Goal: Check status: Check status

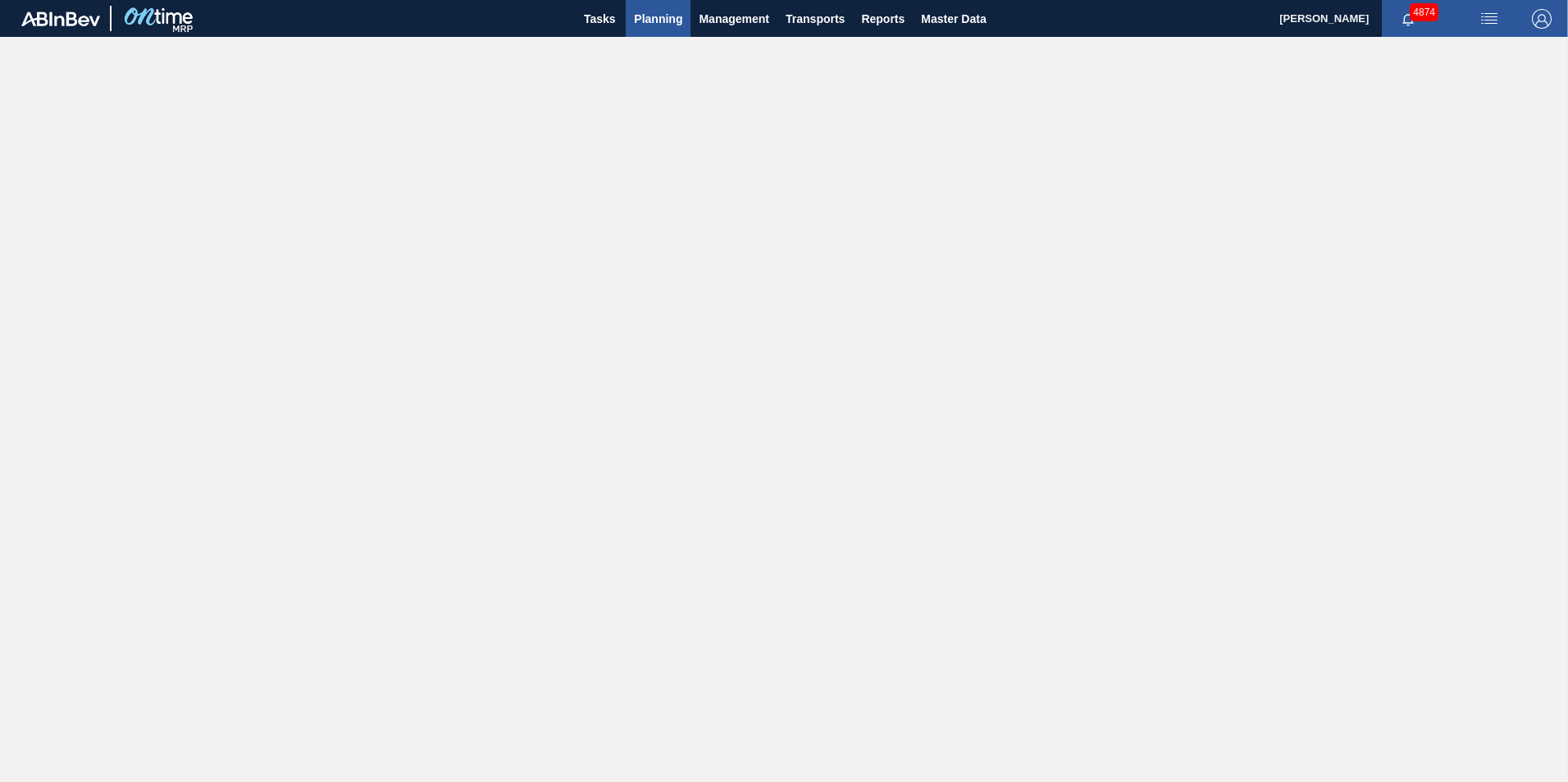
click at [666, 25] on span "Planning" at bounding box center [658, 18] width 49 height 19
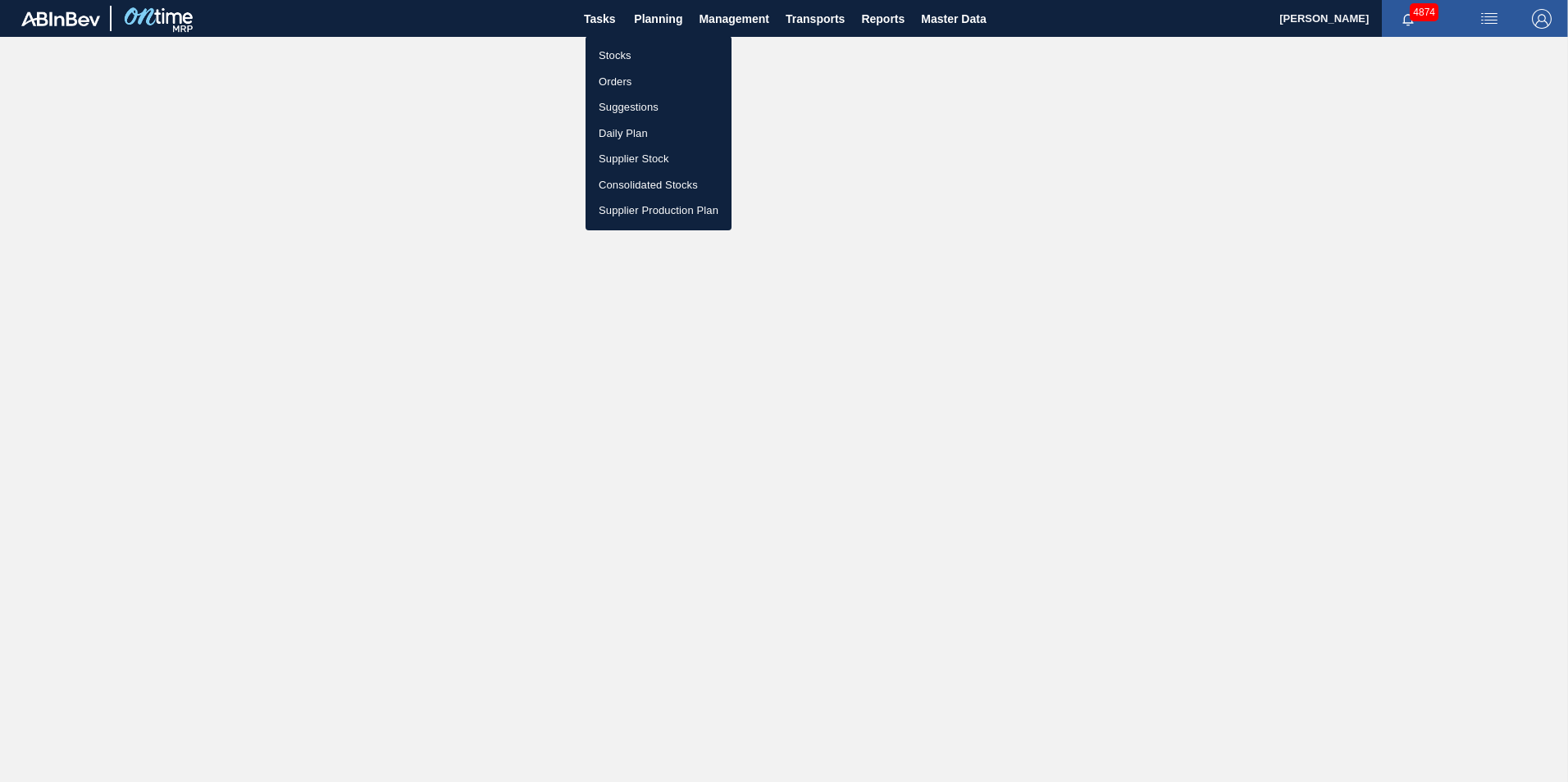
click at [623, 53] on li "Stocks" at bounding box center [659, 55] width 146 height 26
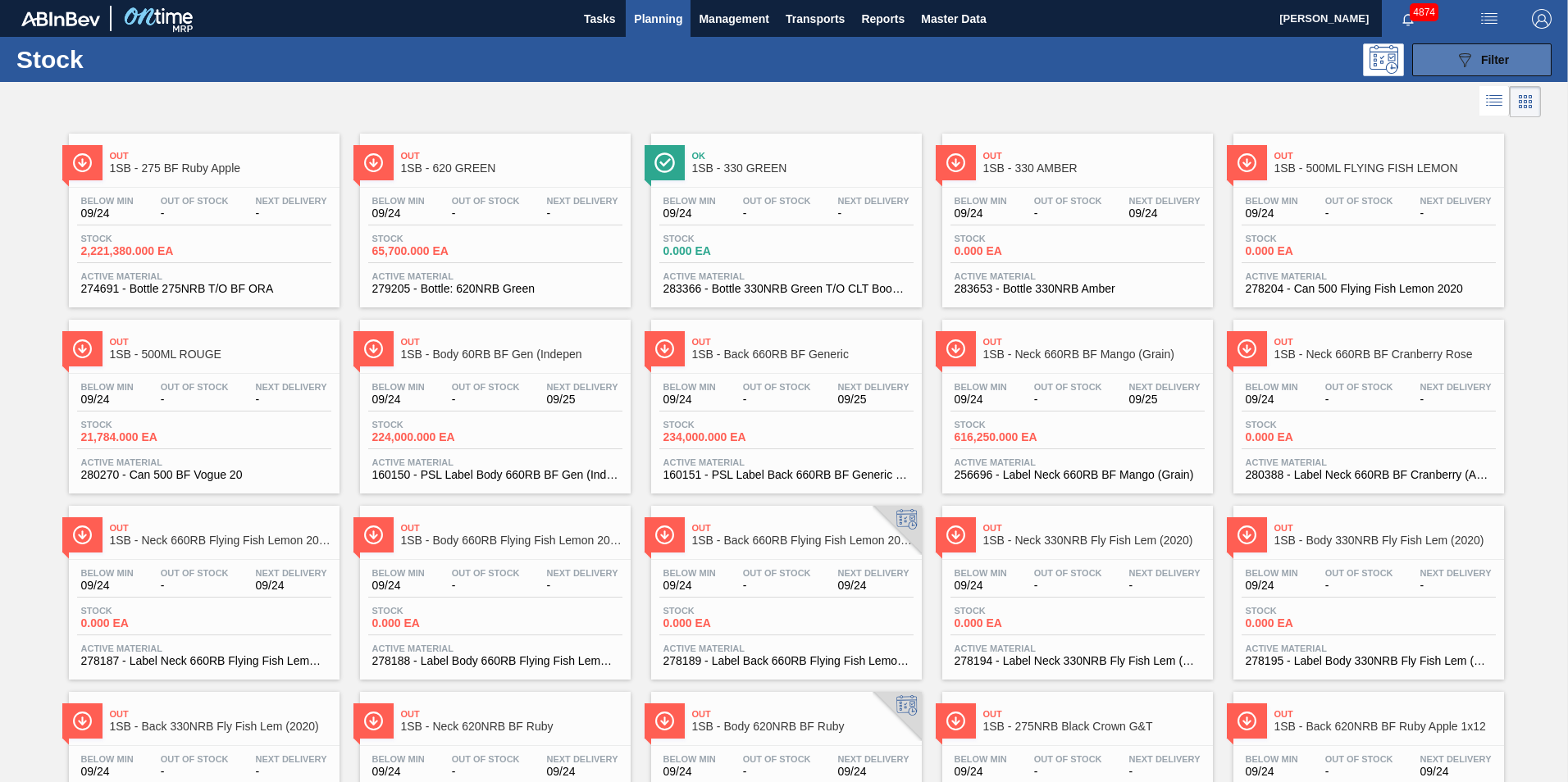
click at [1468, 67] on icon "089F7B8B-B2A5-4AFE-B5C0-19BA573D28AC" at bounding box center [1464, 60] width 19 height 19
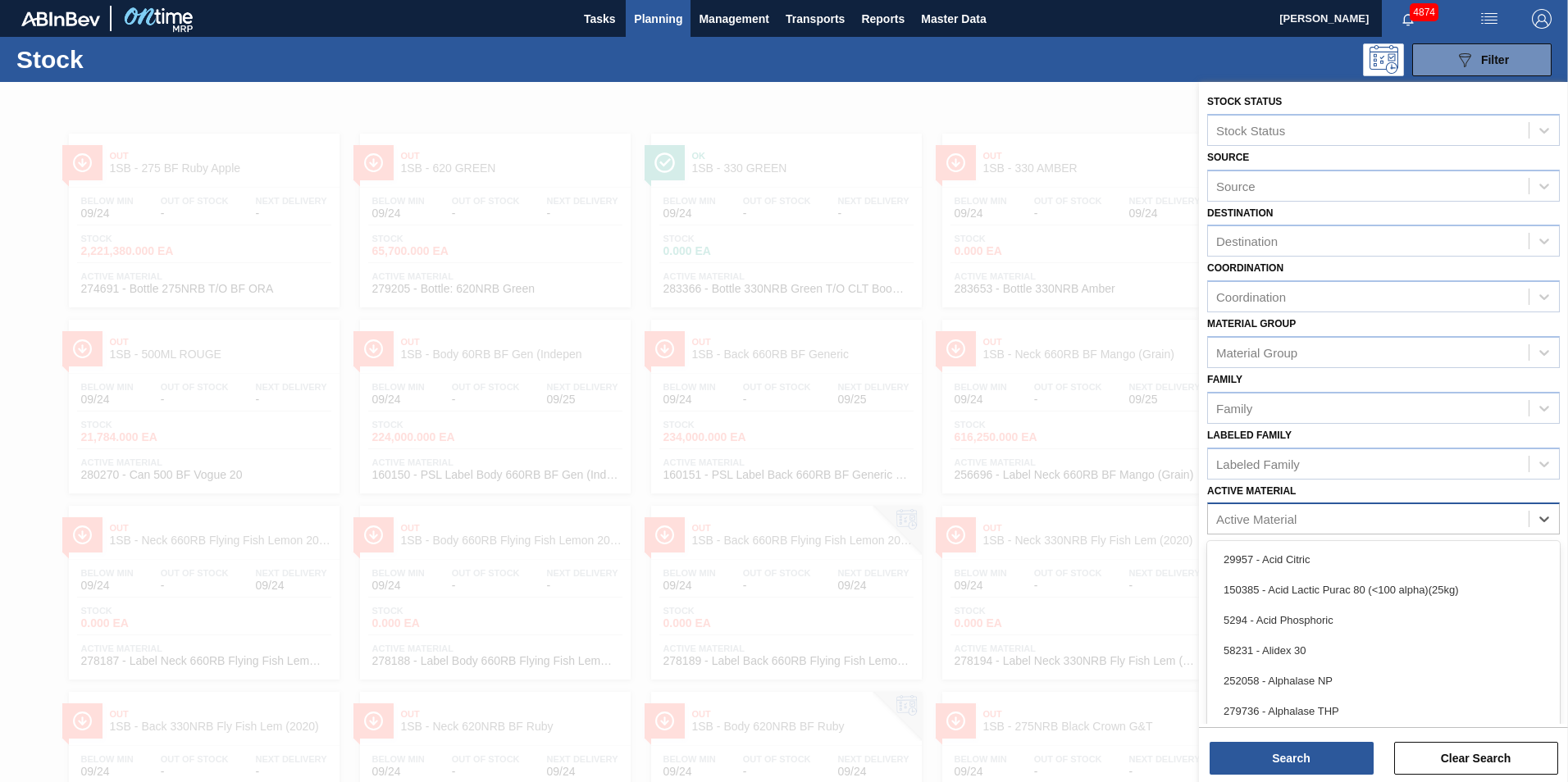
click at [1231, 518] on div "Active Material" at bounding box center [1256, 519] width 81 height 14
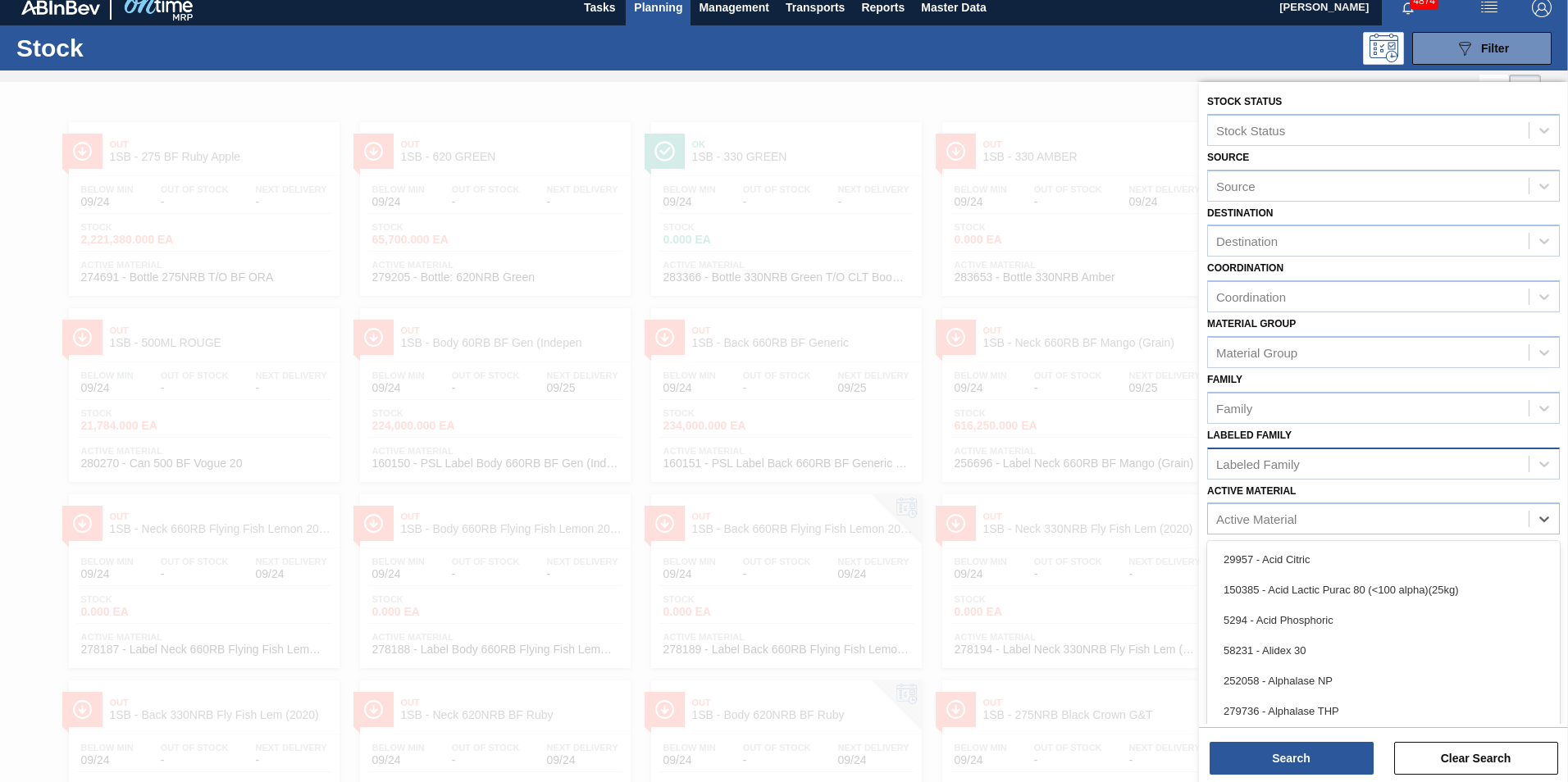
paste Material "285187"
type Material "285187"
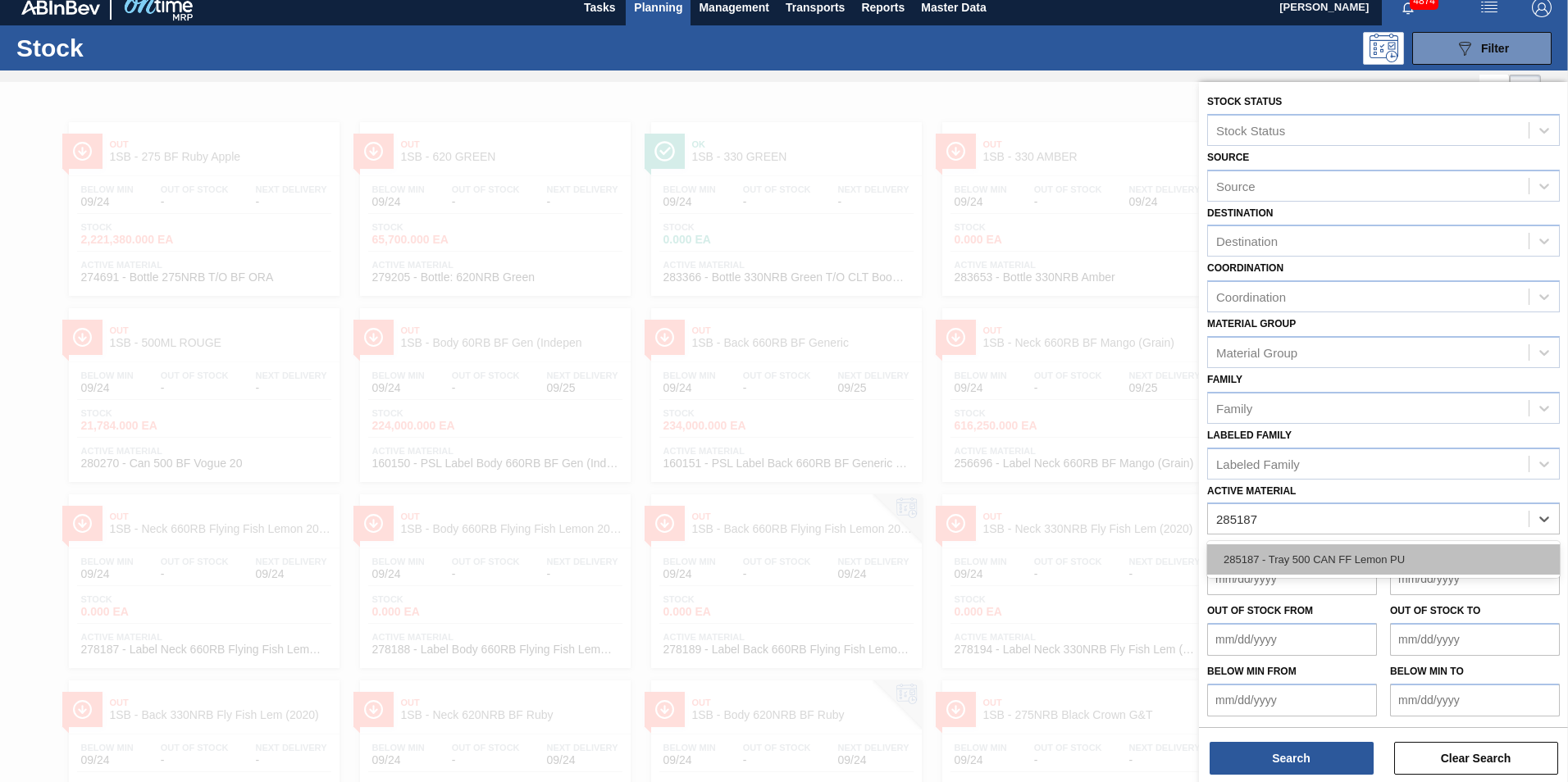
click at [1320, 555] on div "285187 - Tray 500 CAN FF Lemon PU" at bounding box center [1383, 560] width 352 height 30
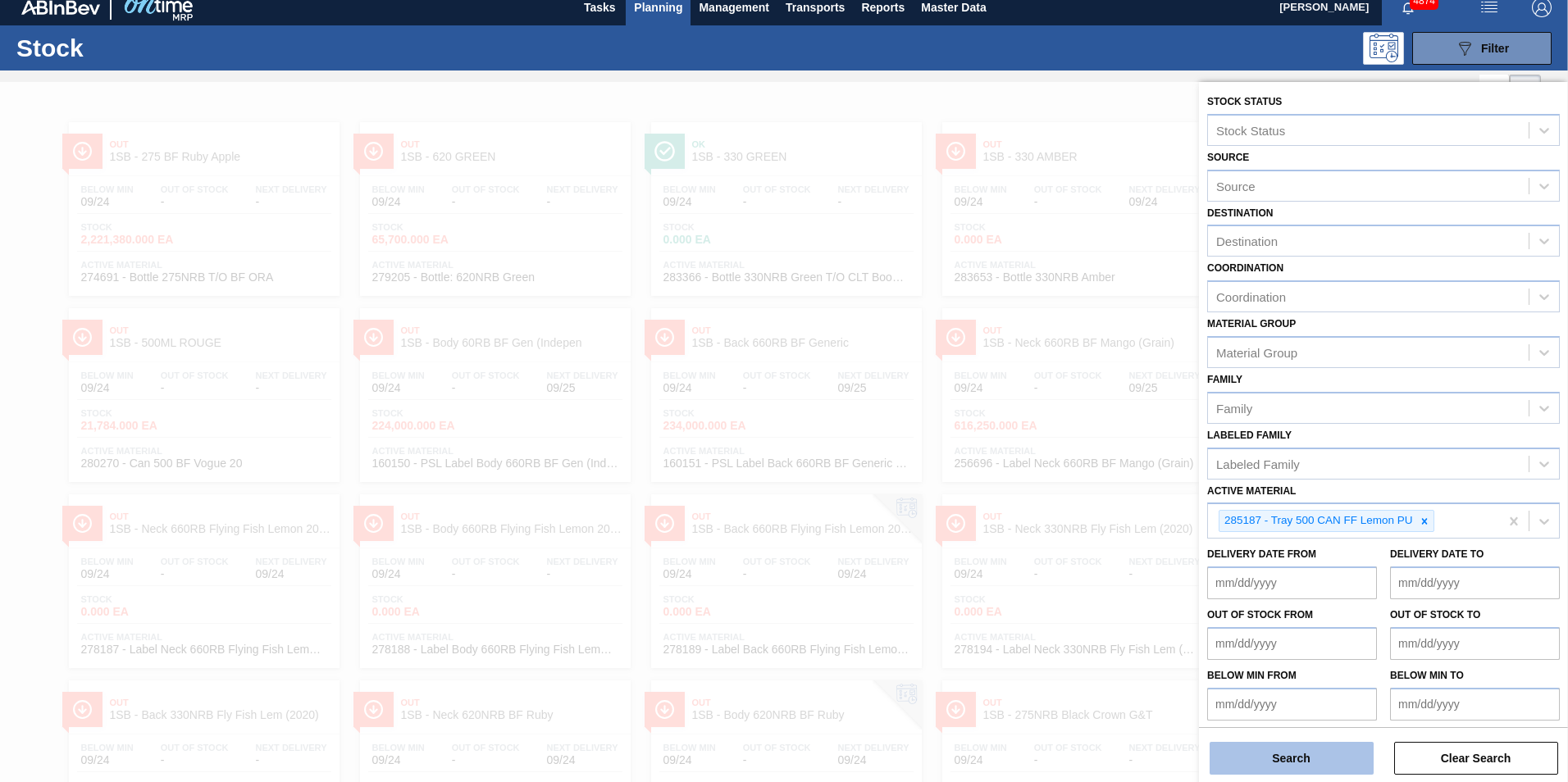
click at [1312, 765] on button "Search" at bounding box center [1291, 758] width 164 height 33
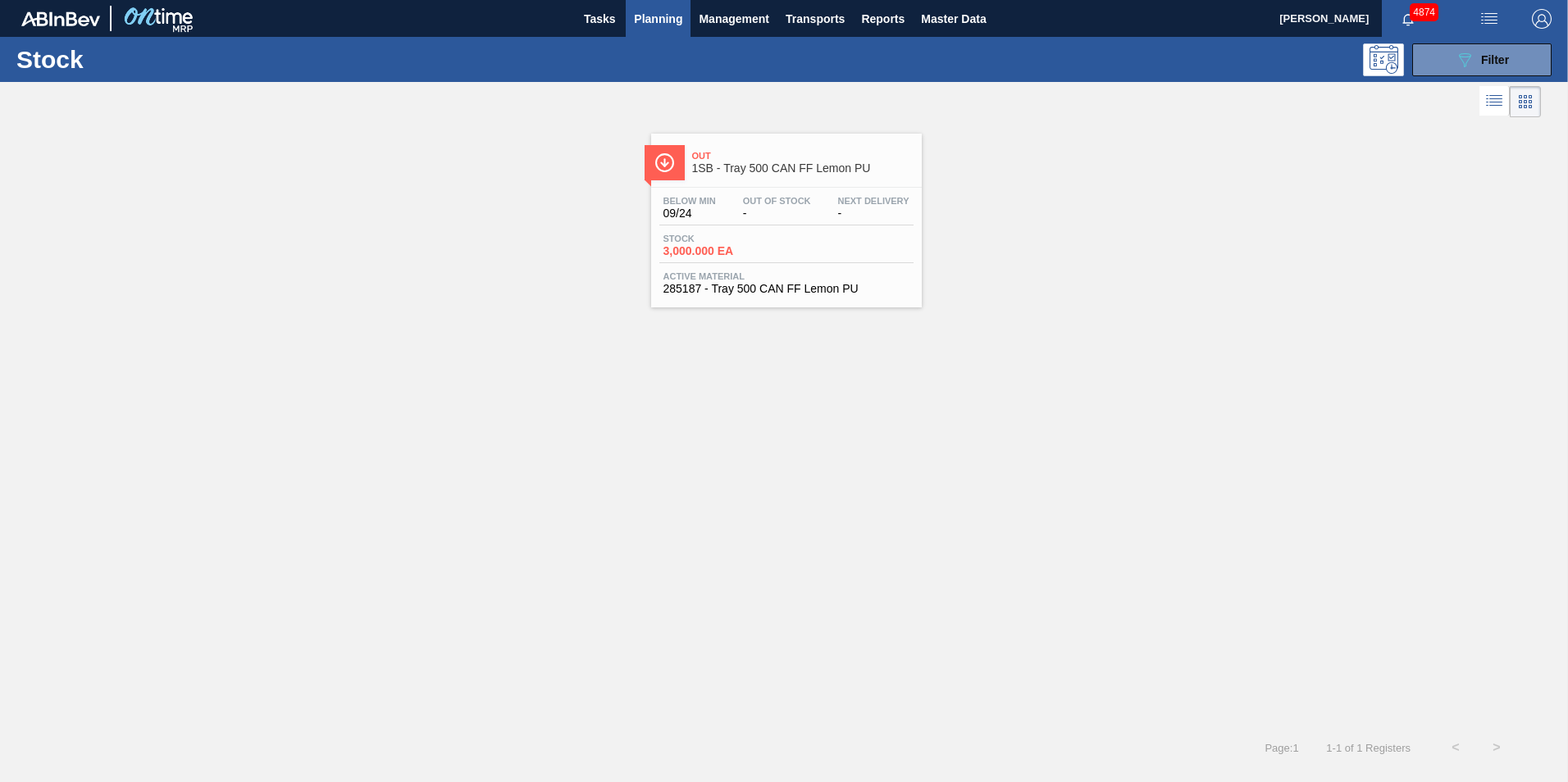
click at [712, 235] on span "Stock" at bounding box center [721, 239] width 115 height 10
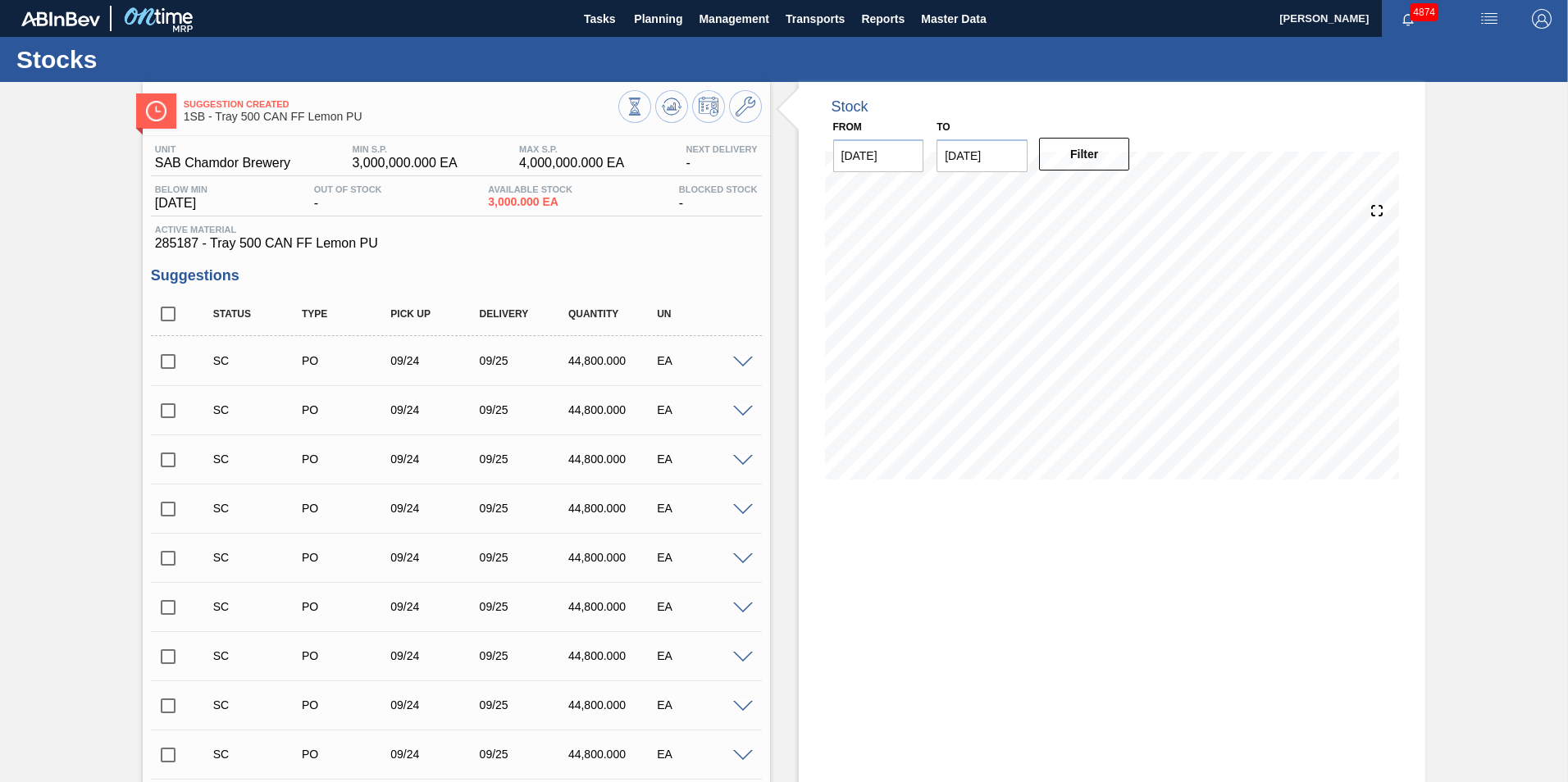
click at [169, 357] on input "checkbox" at bounding box center [168, 361] width 34 height 34
click at [742, 368] on div "SC PO 09/24 09/25 44,800.000 EA" at bounding box center [456, 361] width 611 height 41
click at [742, 366] on span at bounding box center [742, 362] width 19 height 13
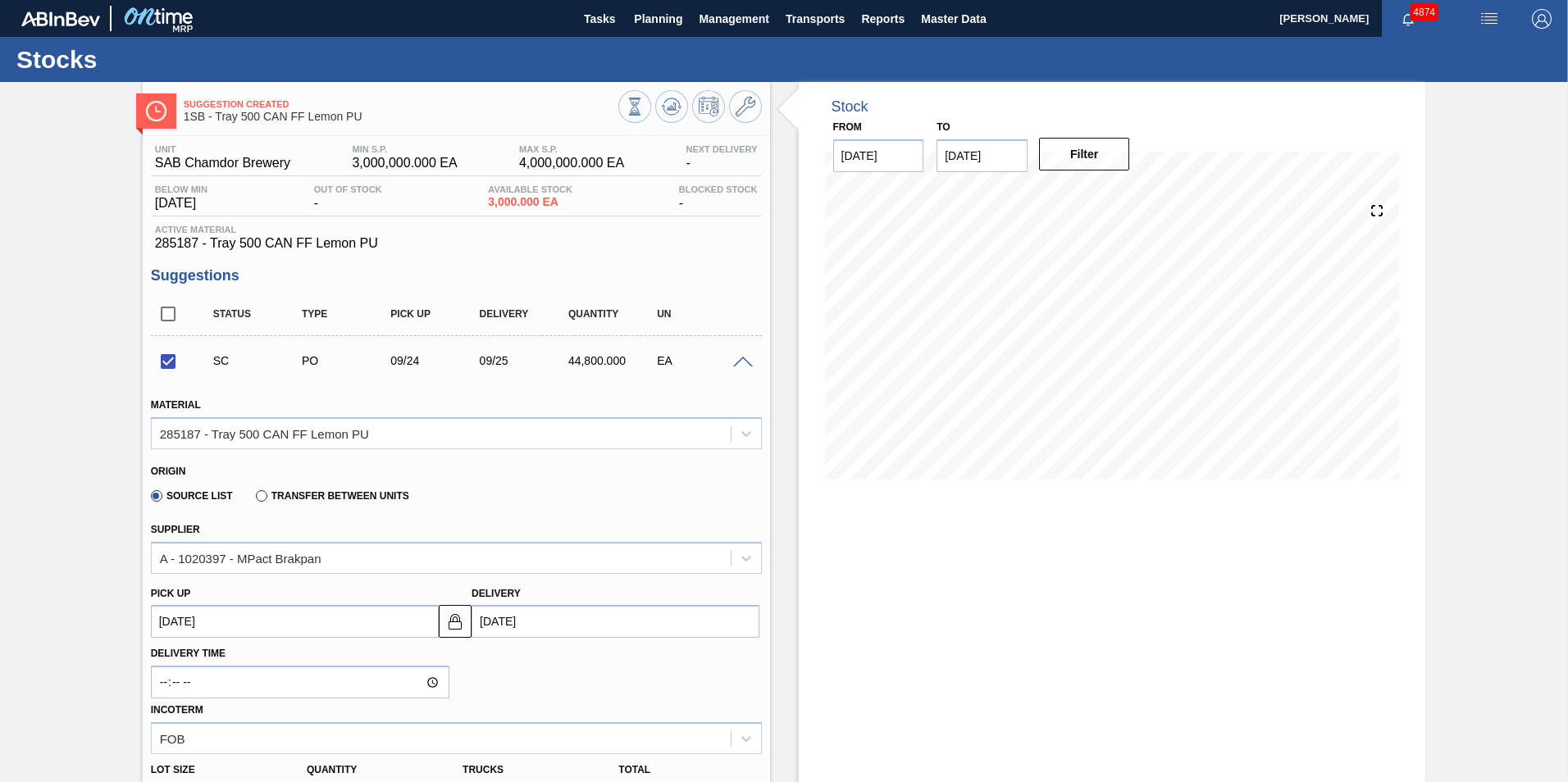
click at [742, 366] on span at bounding box center [742, 362] width 19 height 13
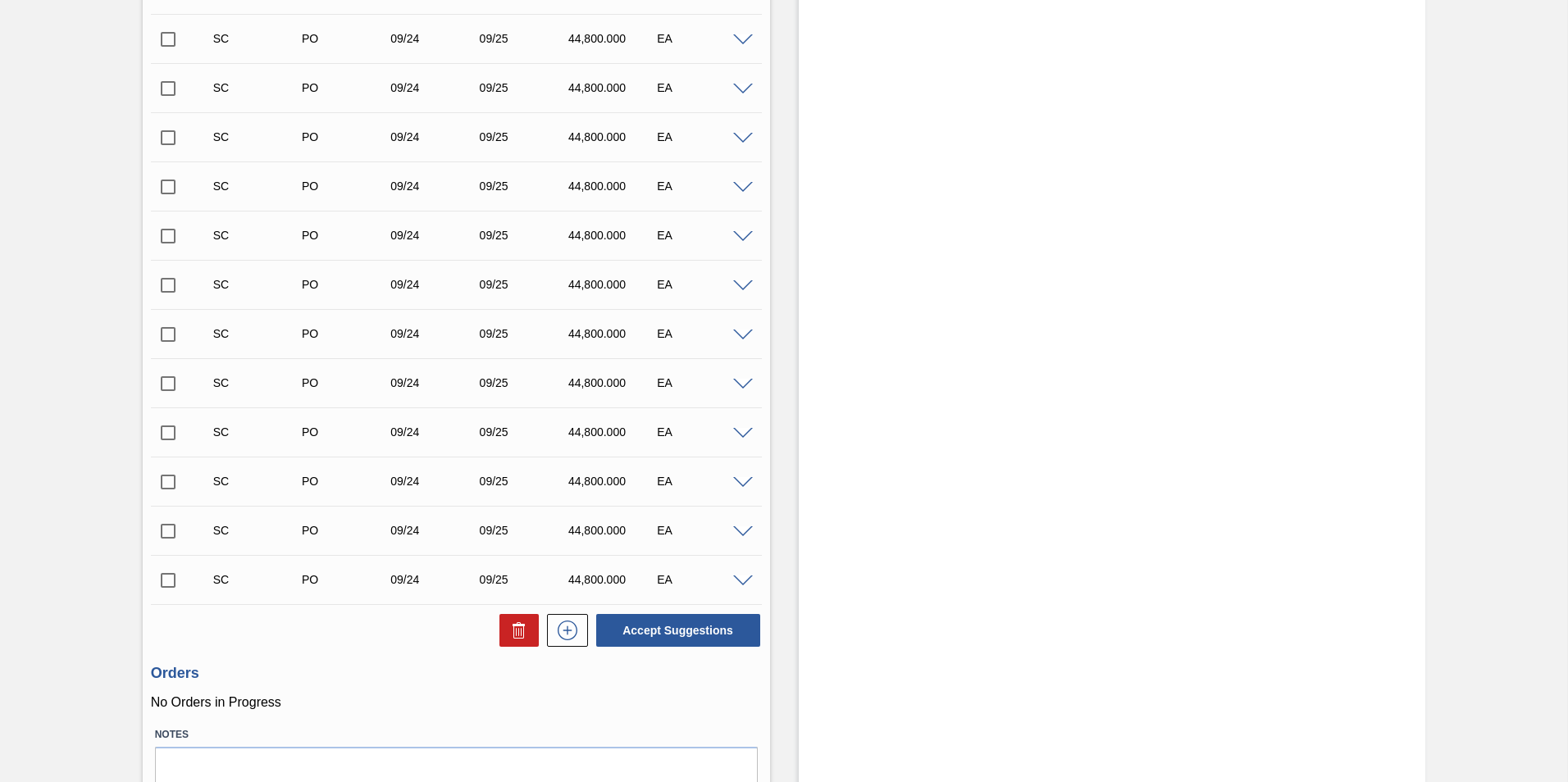
scroll to position [4236, 0]
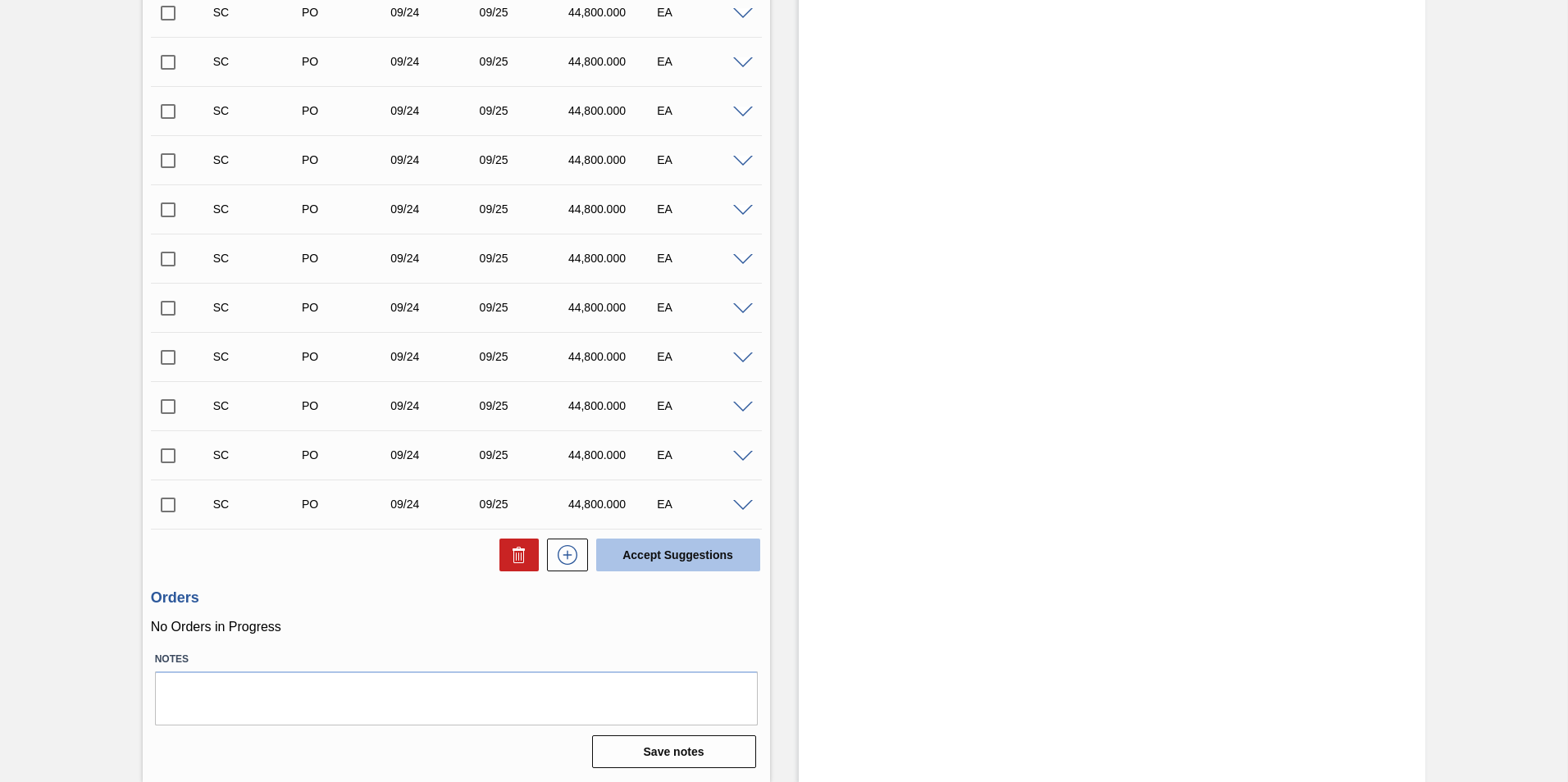
click at [679, 562] on button "Accept Suggestions" at bounding box center [677, 555] width 164 height 33
checkbox input "false"
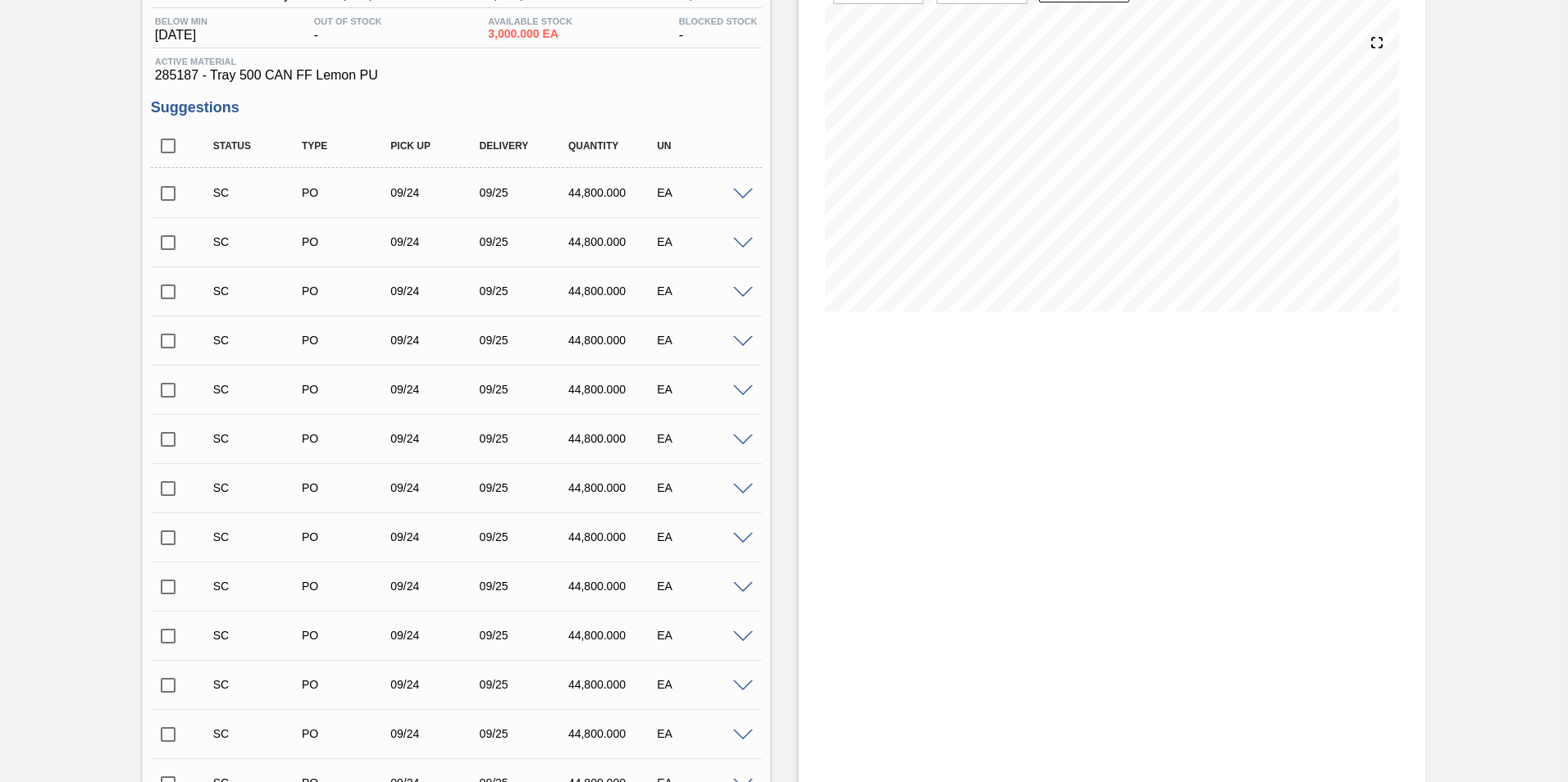
scroll to position [0, 0]
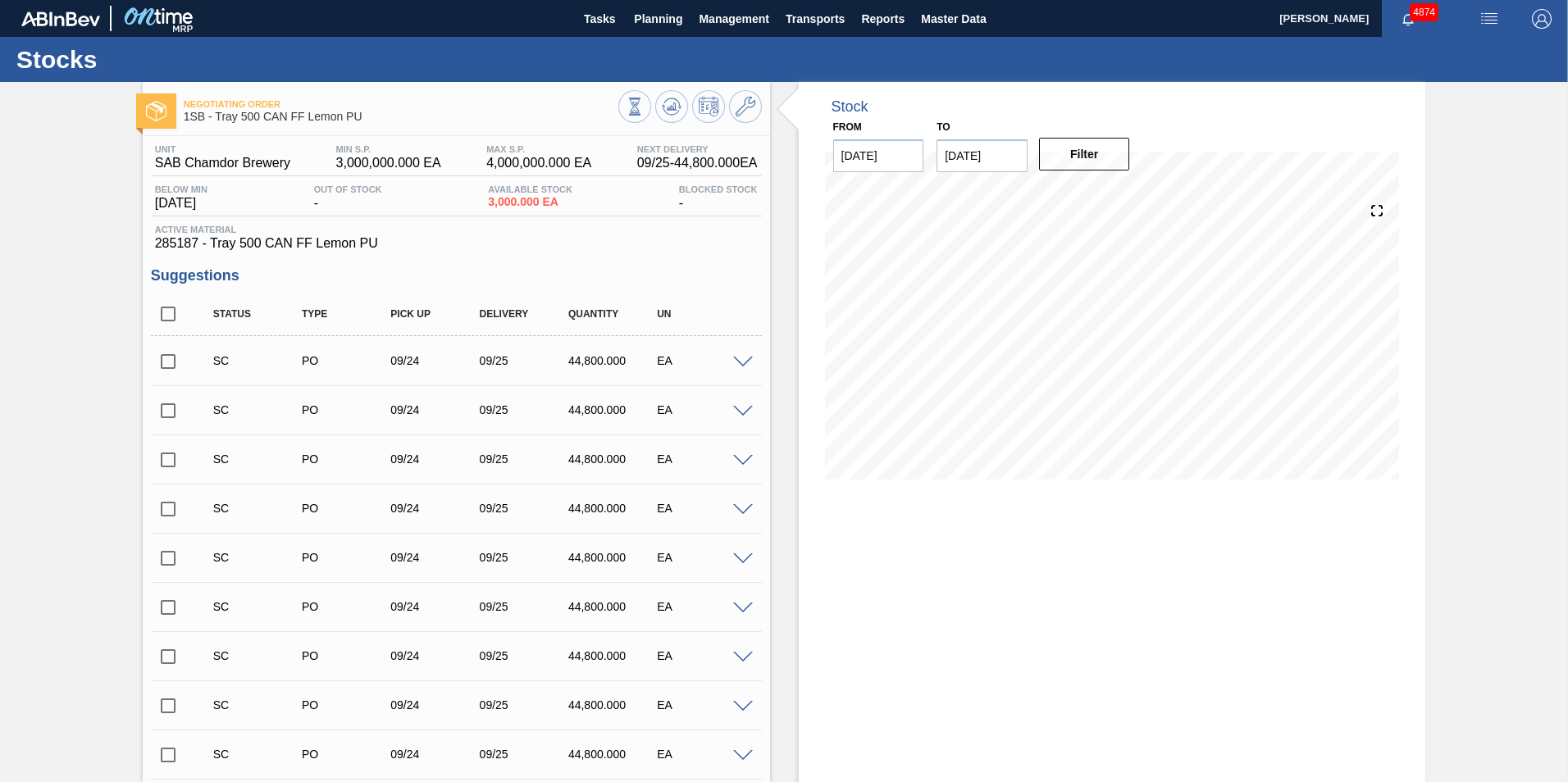
click at [166, 368] on input "checkbox" at bounding box center [168, 361] width 34 height 34
checkbox input "true"
click at [171, 414] on input "checkbox" at bounding box center [168, 410] width 34 height 34
checkbox input "true"
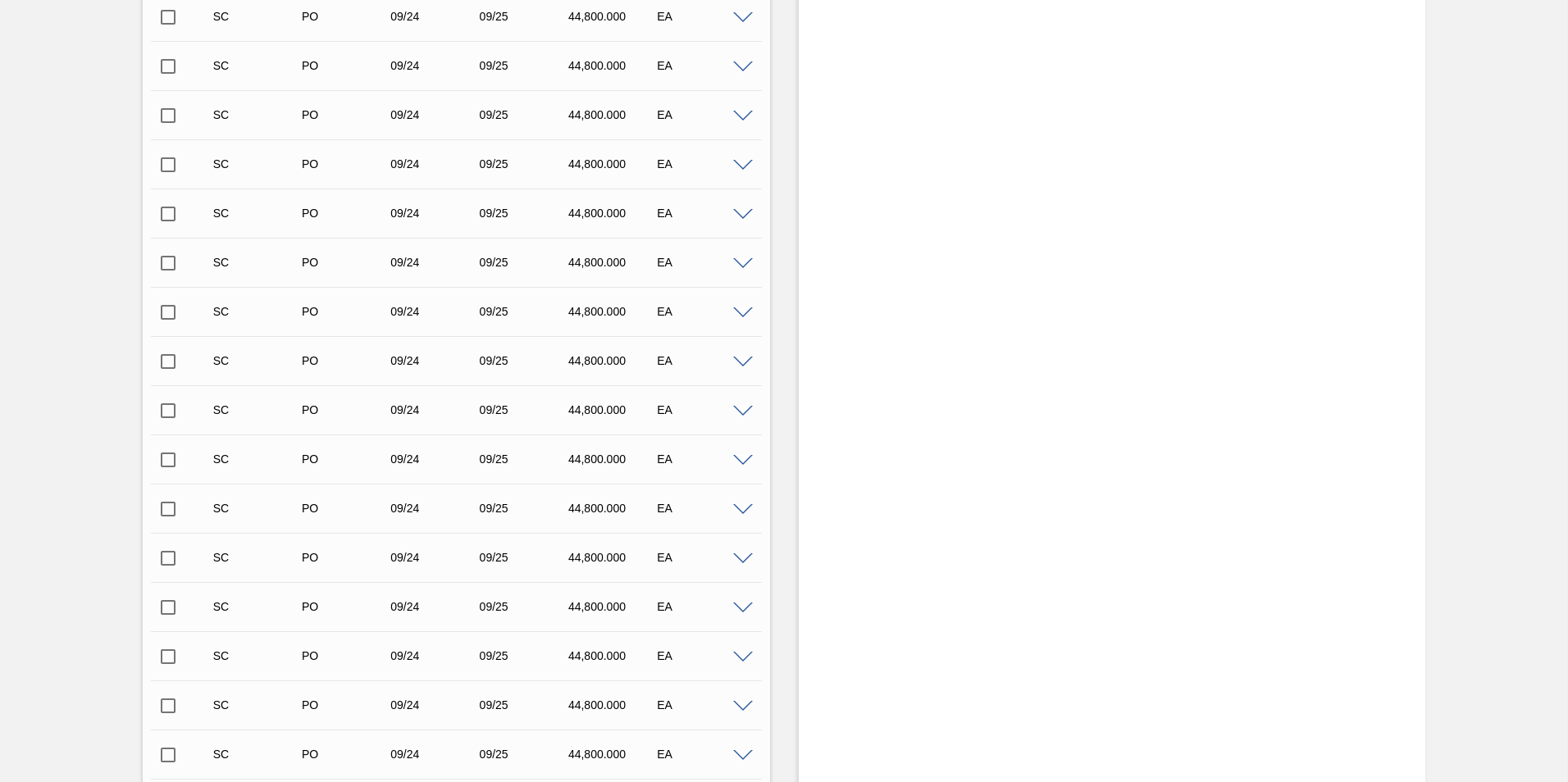
scroll to position [4215, 0]
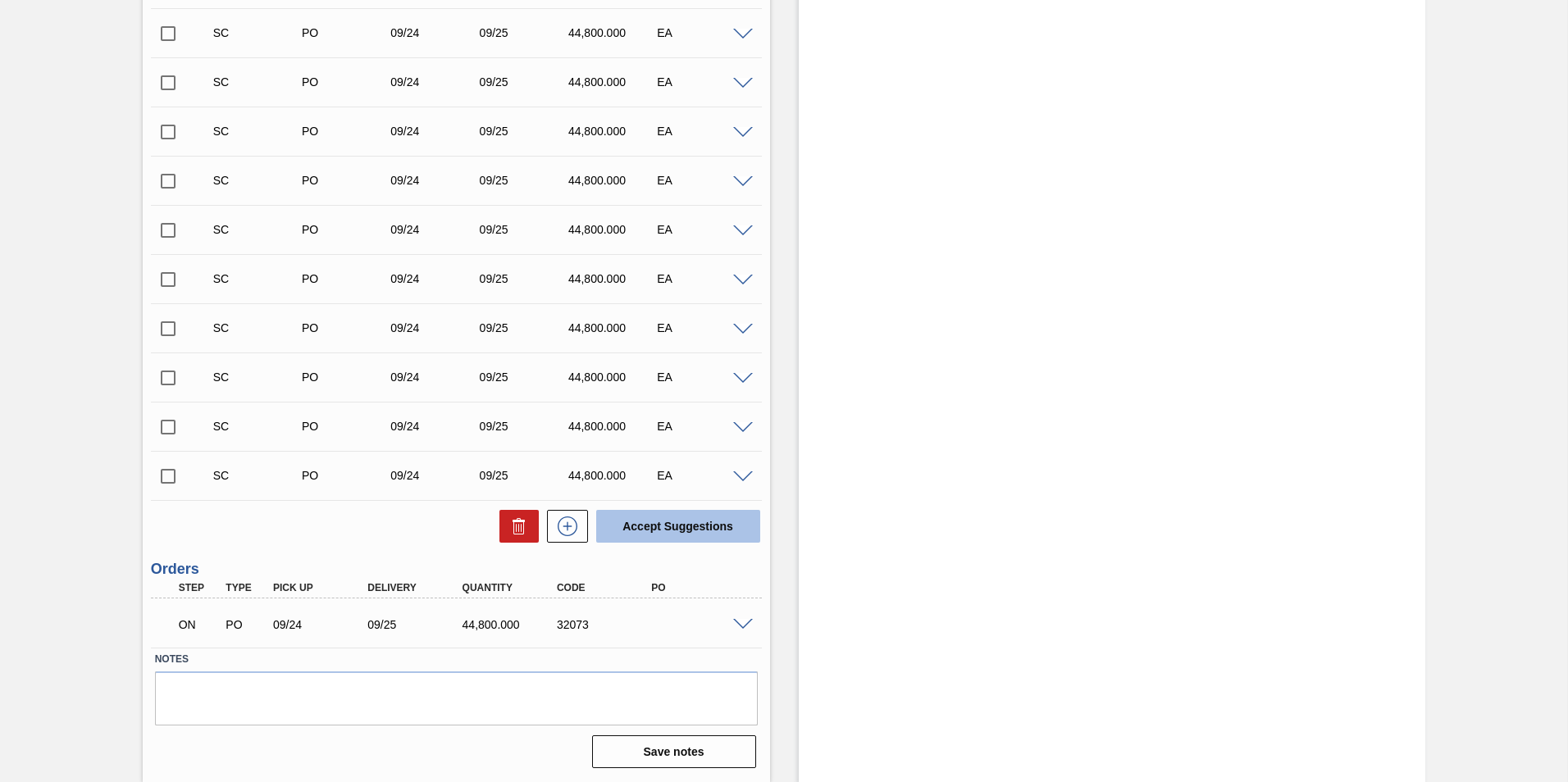
click at [648, 521] on button "Accept Suggestions" at bounding box center [677, 526] width 164 height 33
checkbox input "false"
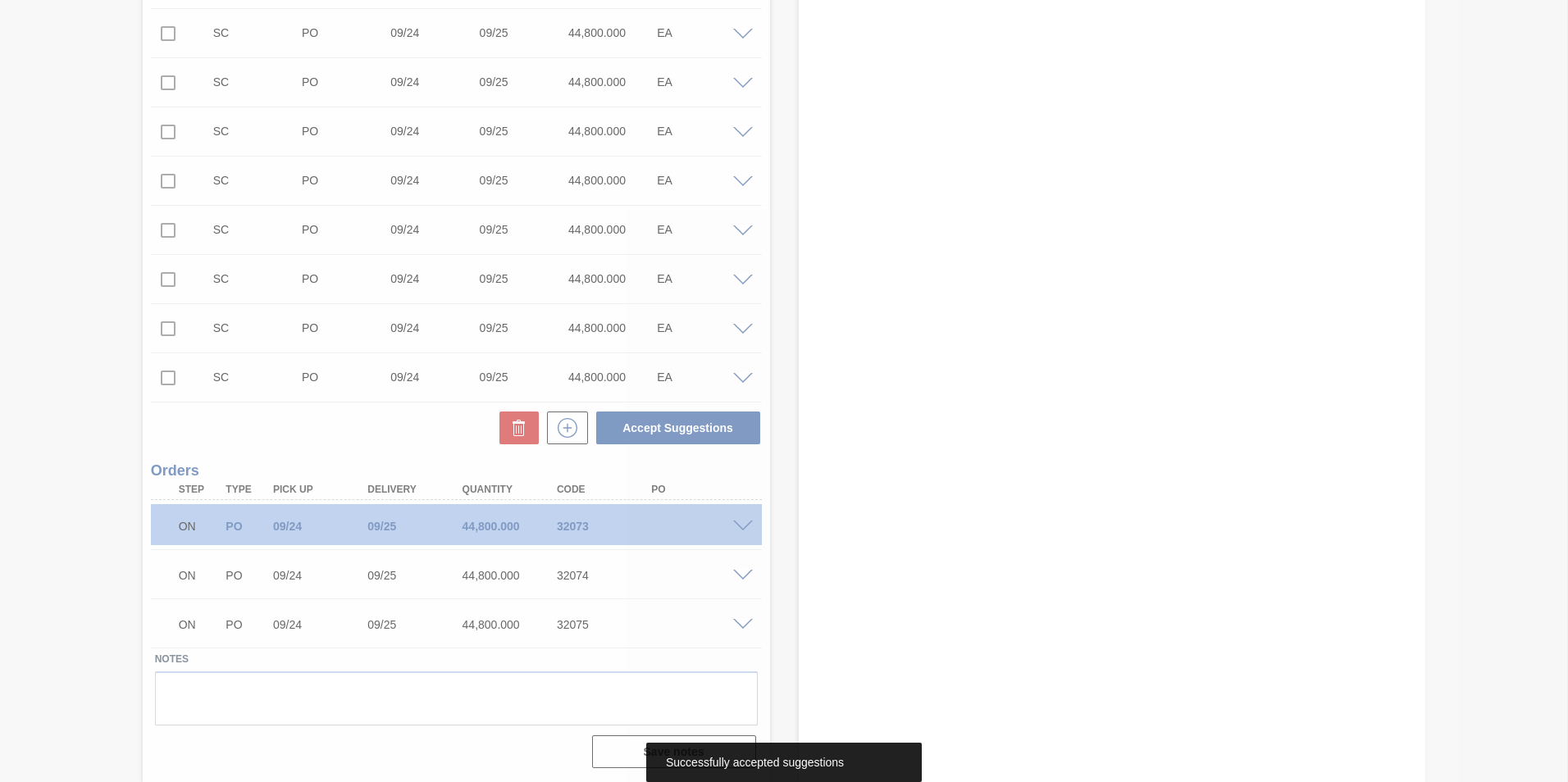
scroll to position [4116, 0]
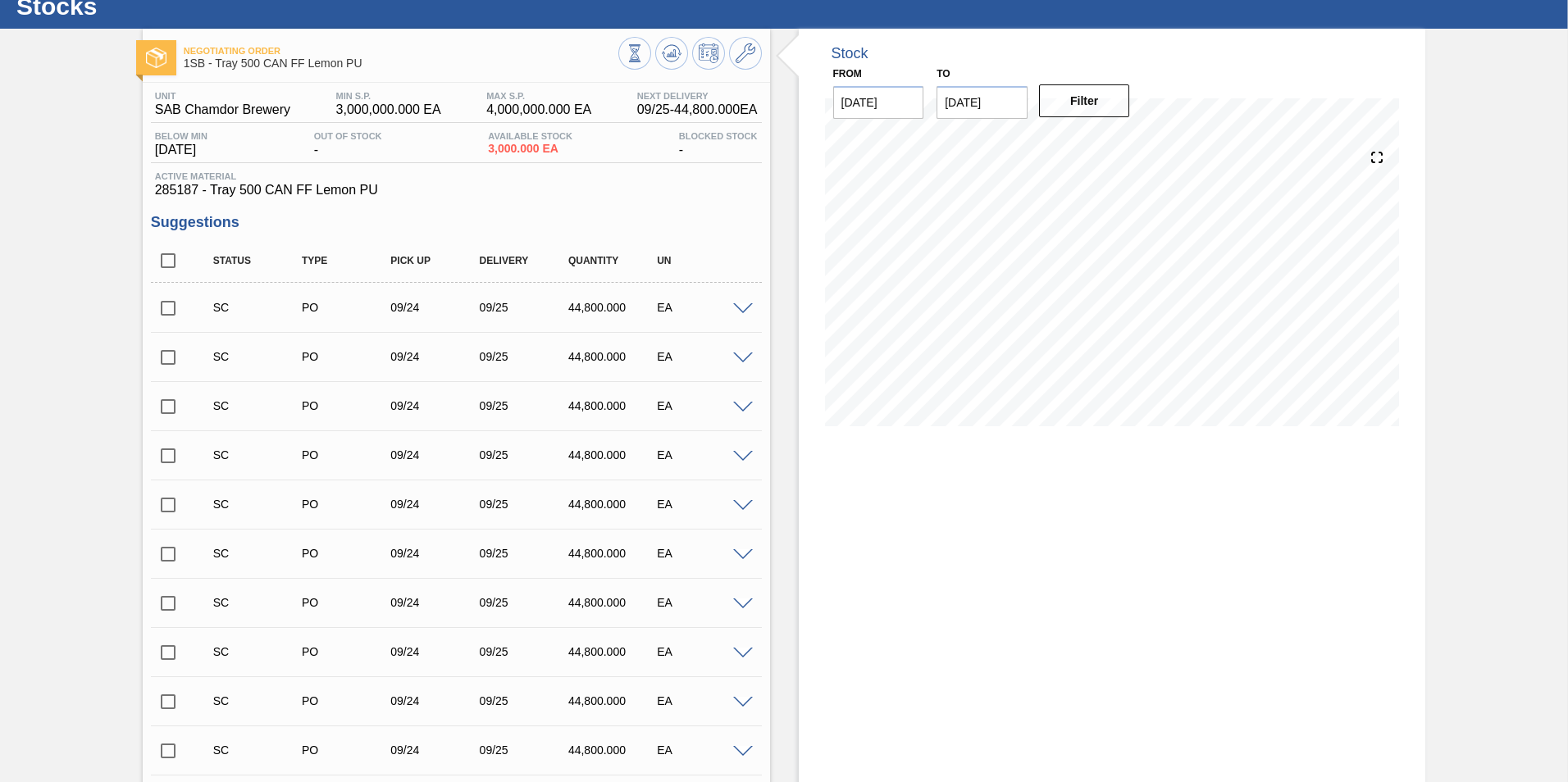
scroll to position [0, 0]
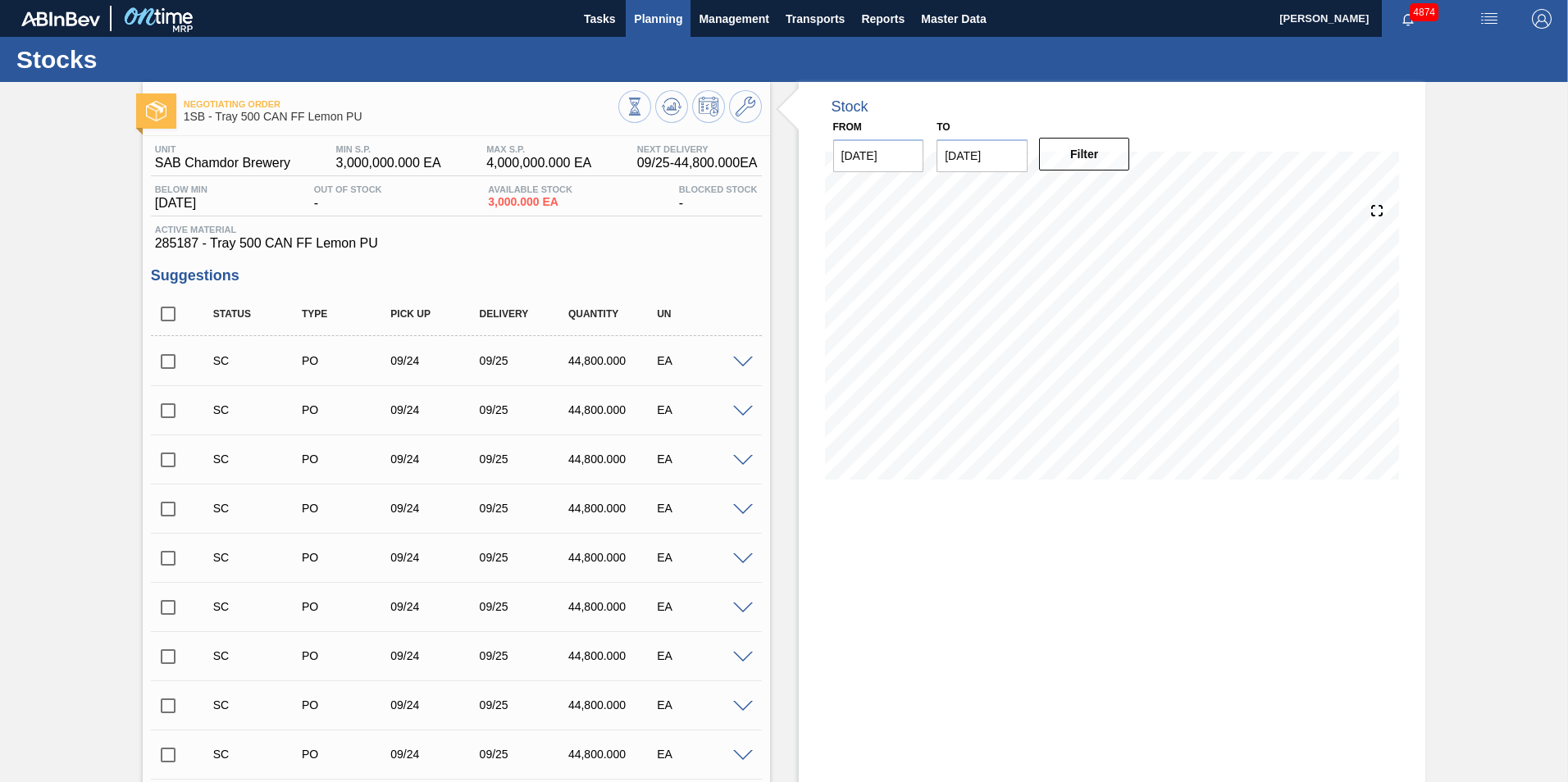
click at [653, 17] on span "Planning" at bounding box center [658, 18] width 49 height 19
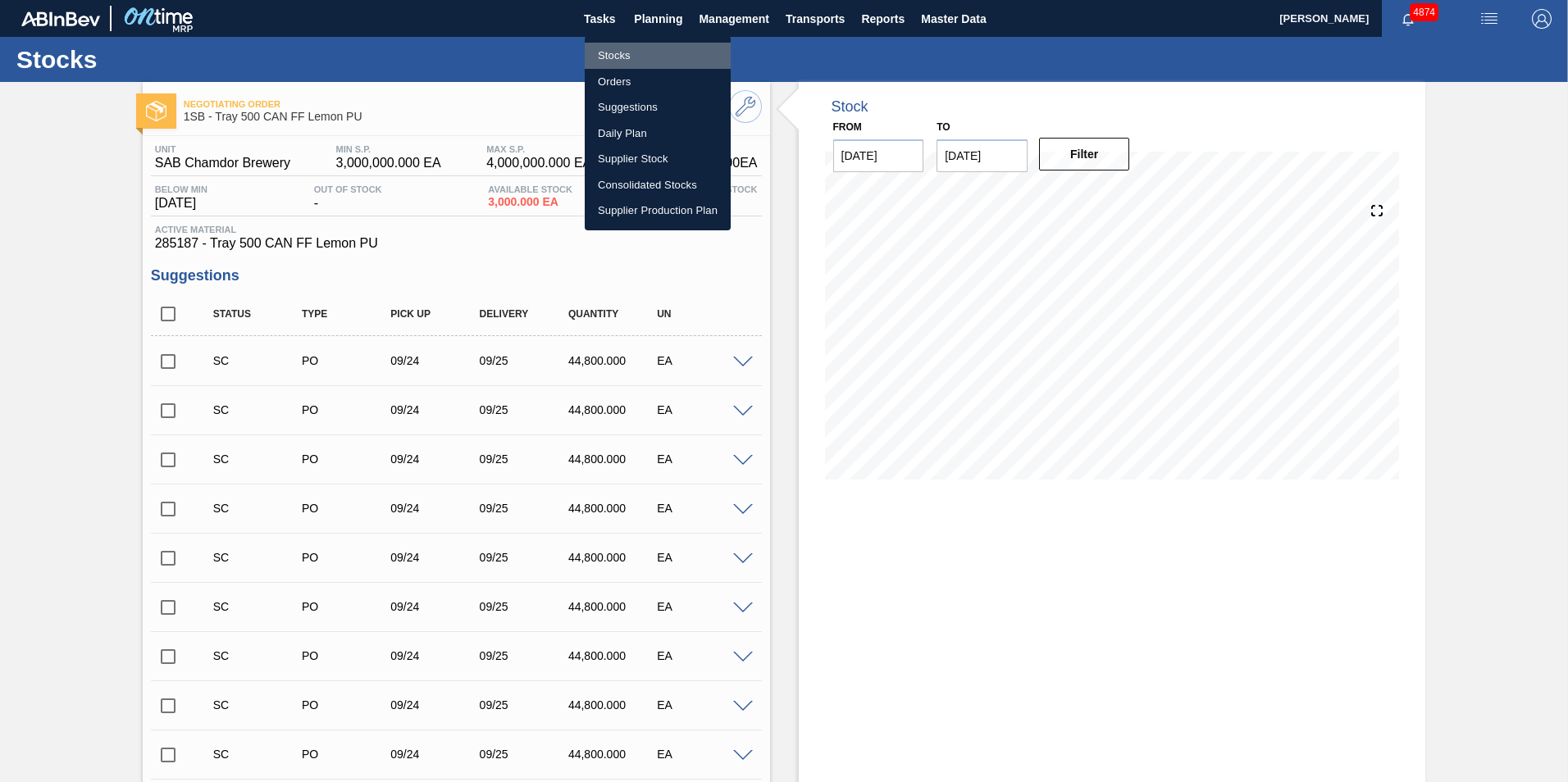
click at [619, 59] on li "Stocks" at bounding box center [658, 55] width 146 height 26
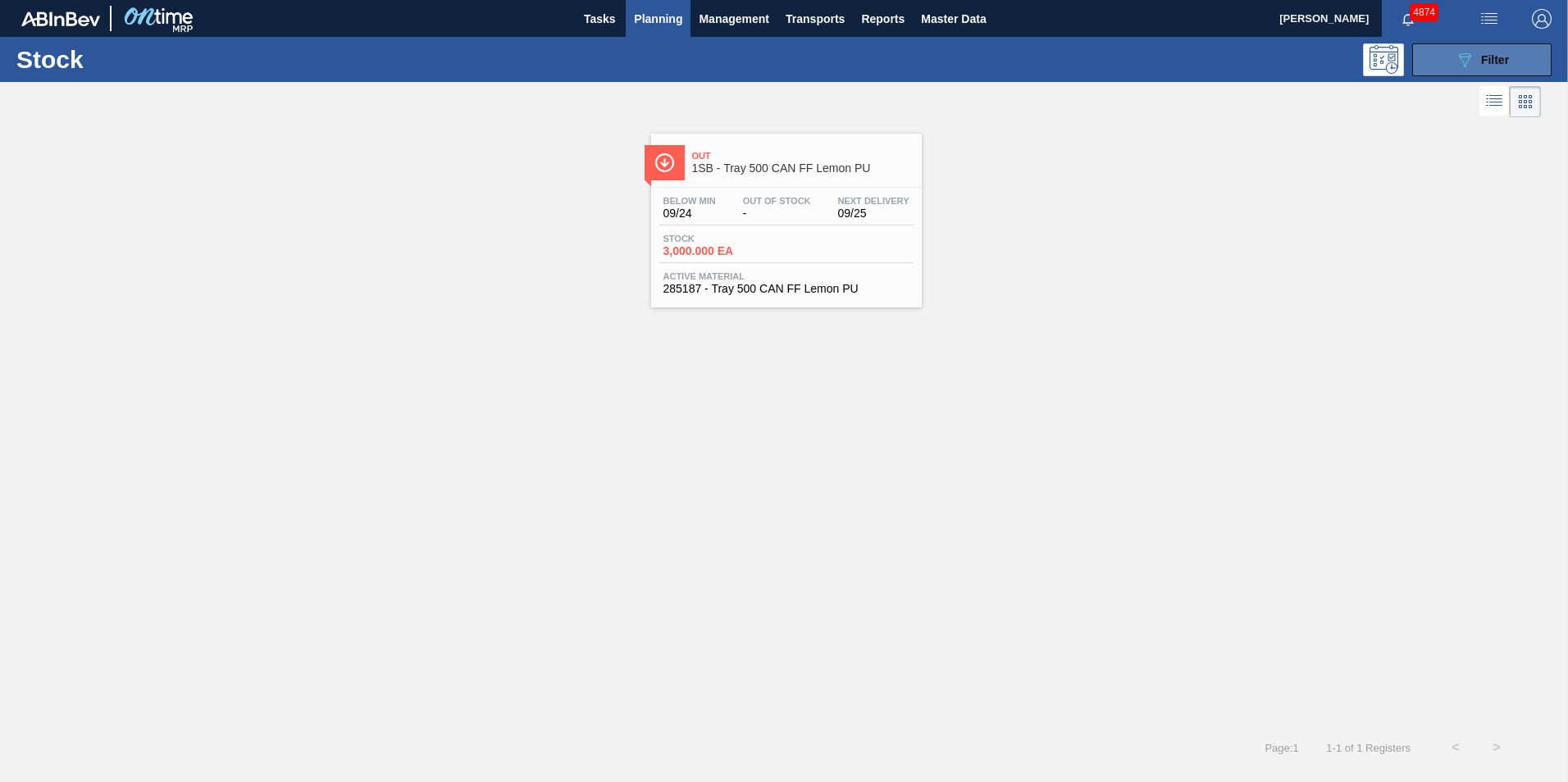
click at [1482, 66] on div "089F7B8B-B2A5-4AFE-B5C0-19BA573D28AC Filter" at bounding box center [1482, 60] width 55 height 19
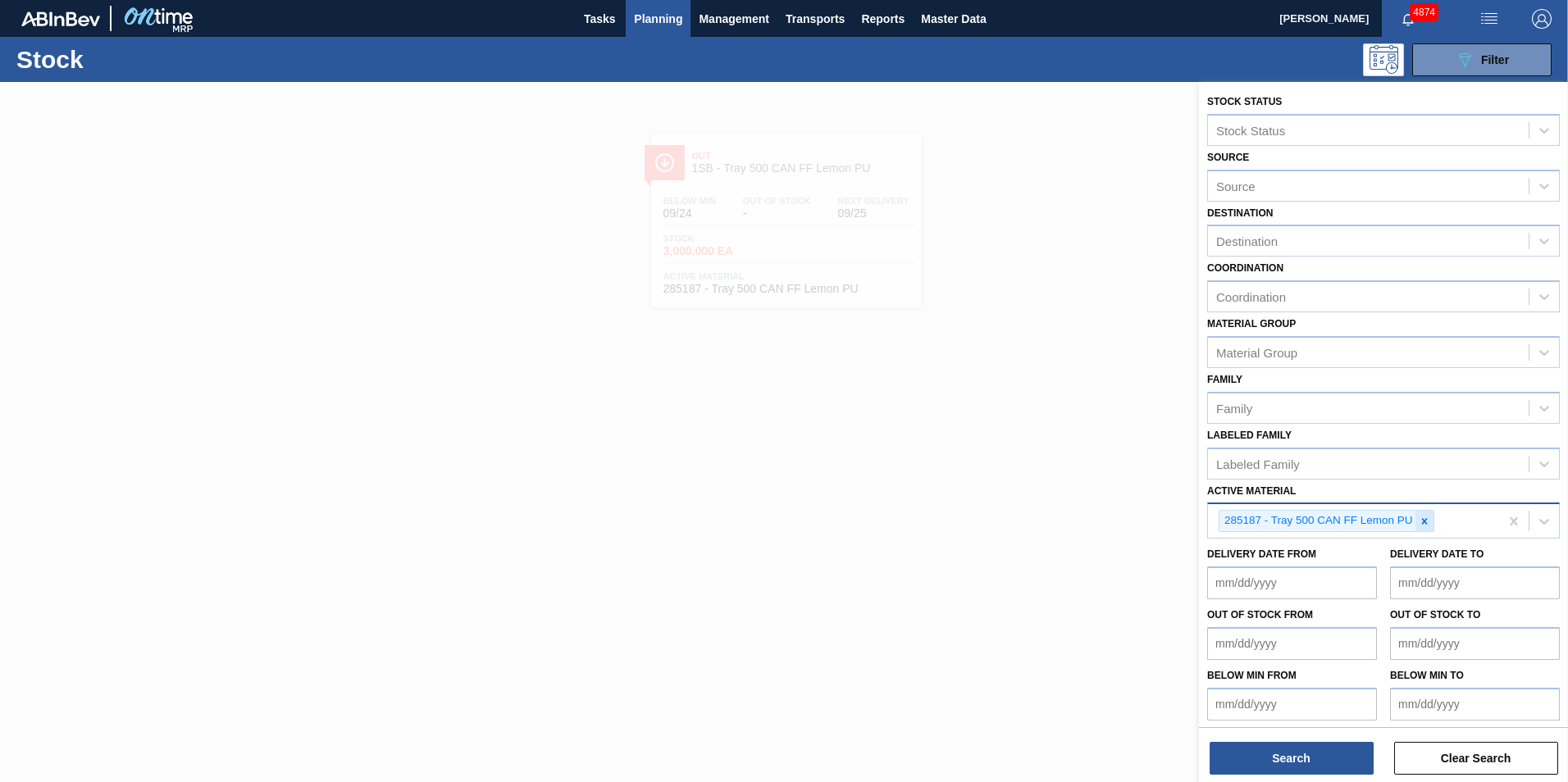
click at [1423, 522] on icon at bounding box center [1425, 522] width 12 height 12
paste Material "285185"
type Material "285185"
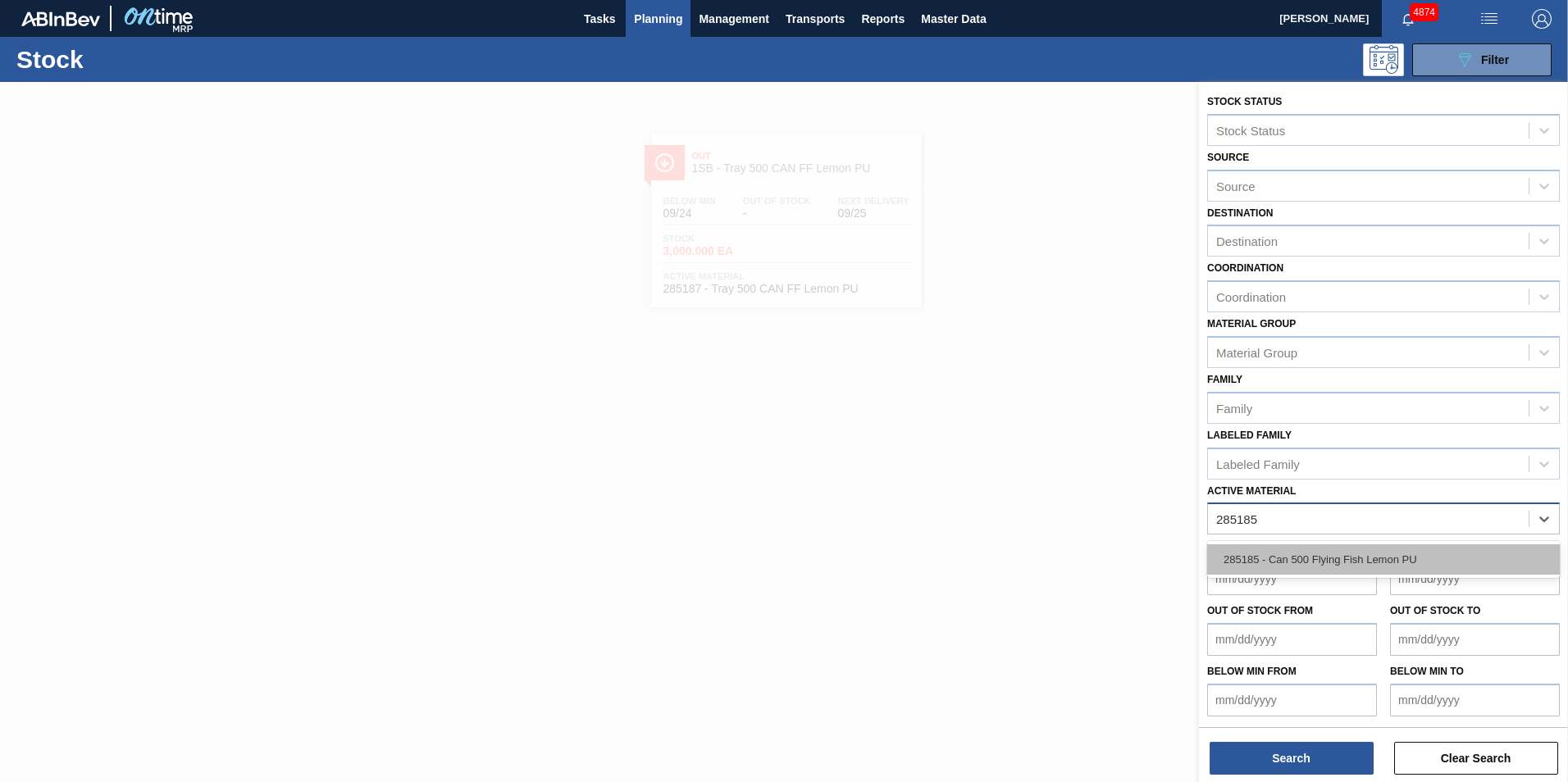
click at [1337, 559] on div "285185 - Can 500 Flying Fish Lemon PU" at bounding box center [1383, 560] width 352 height 30
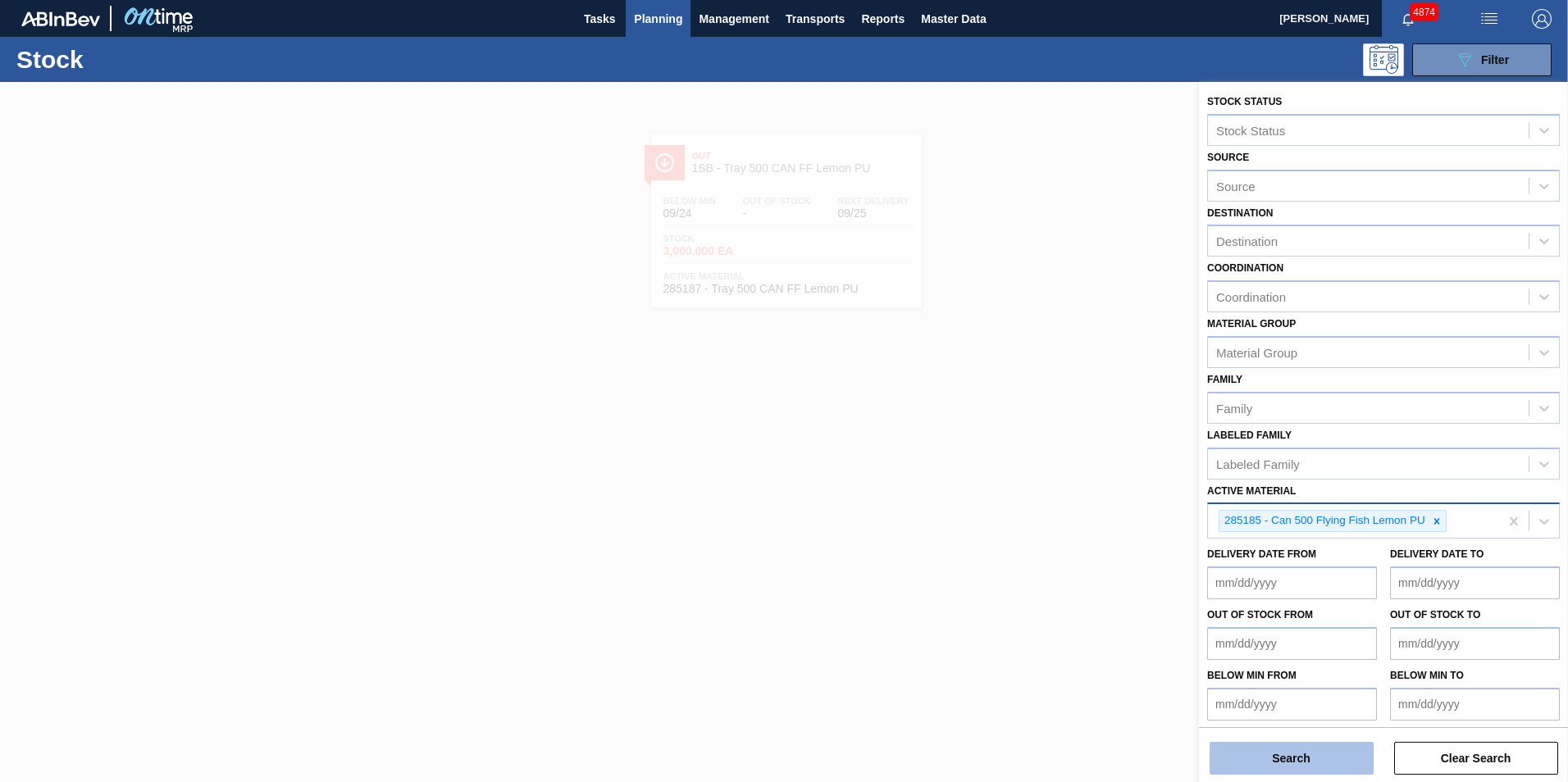
click at [1304, 757] on button "Search" at bounding box center [1291, 758] width 164 height 33
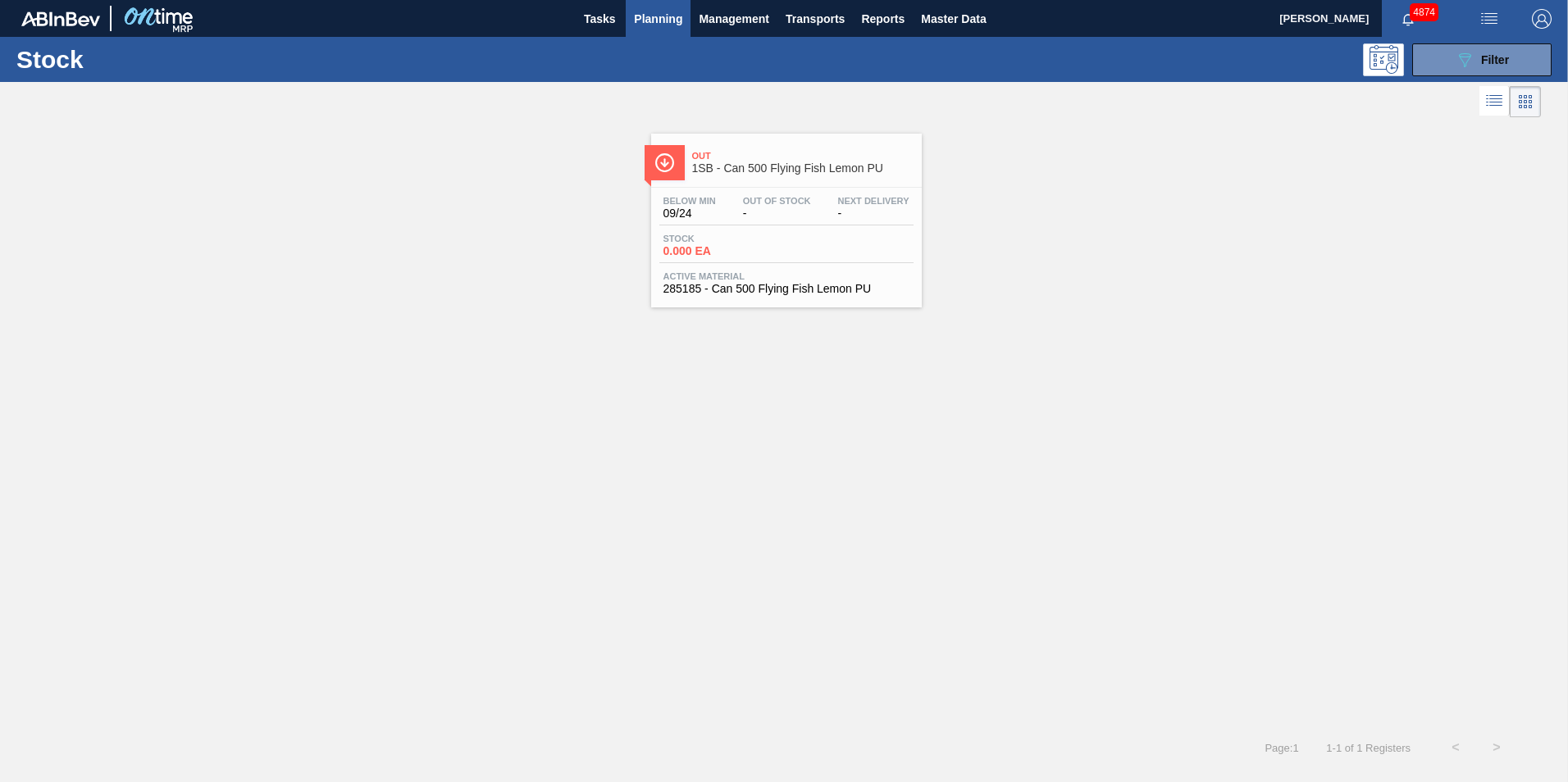
click at [706, 186] on div "Out 1SB - Can 500 Flying Fish Lemon PU Below Min 09/24 Out Of Stock - Next Deli…" at bounding box center [786, 220] width 271 height 174
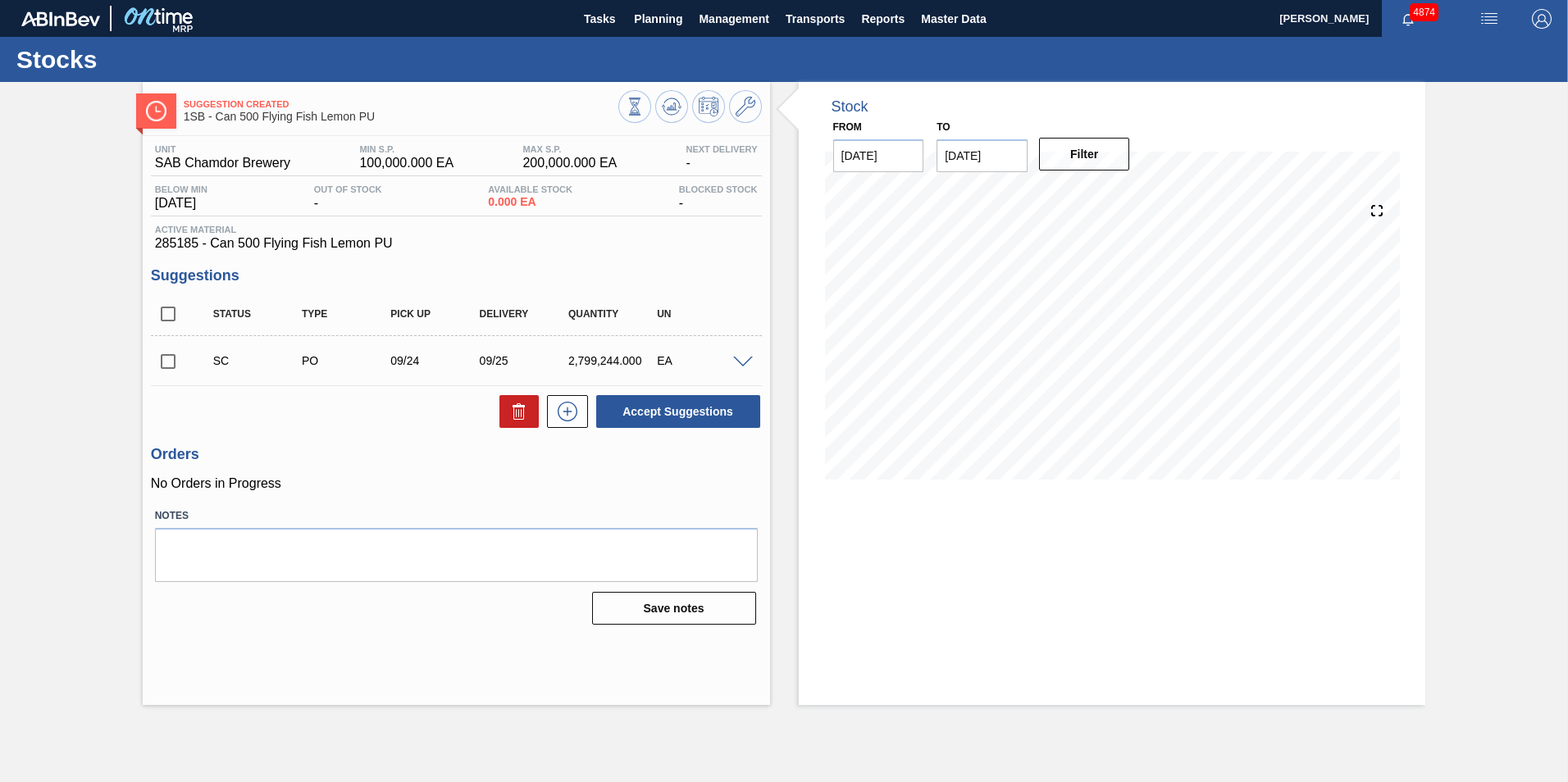
click at [740, 361] on span at bounding box center [742, 362] width 19 height 13
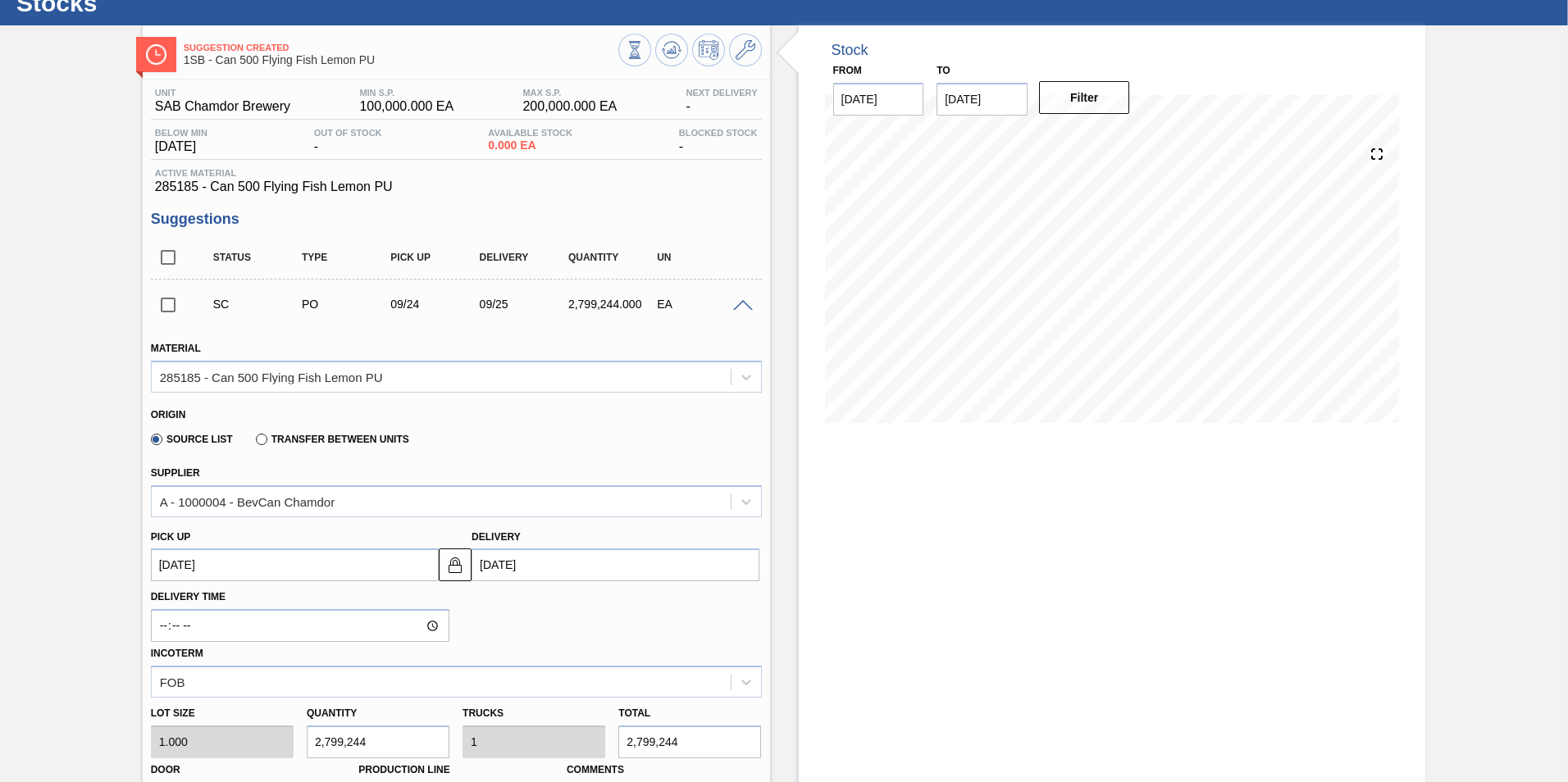
scroll to position [82, 0]
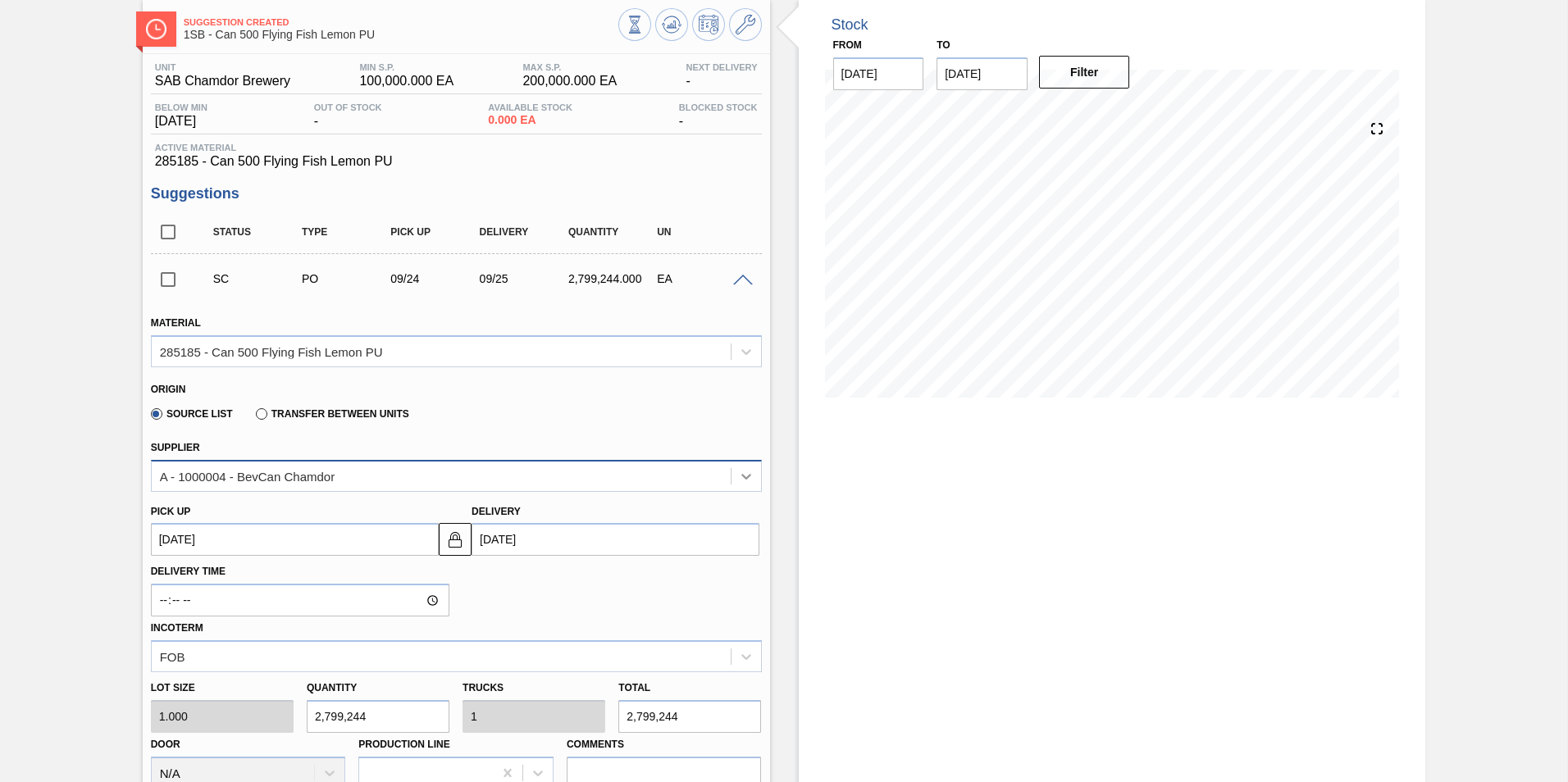
click at [742, 477] on icon at bounding box center [746, 477] width 10 height 6
click at [740, 277] on span at bounding box center [742, 280] width 19 height 13
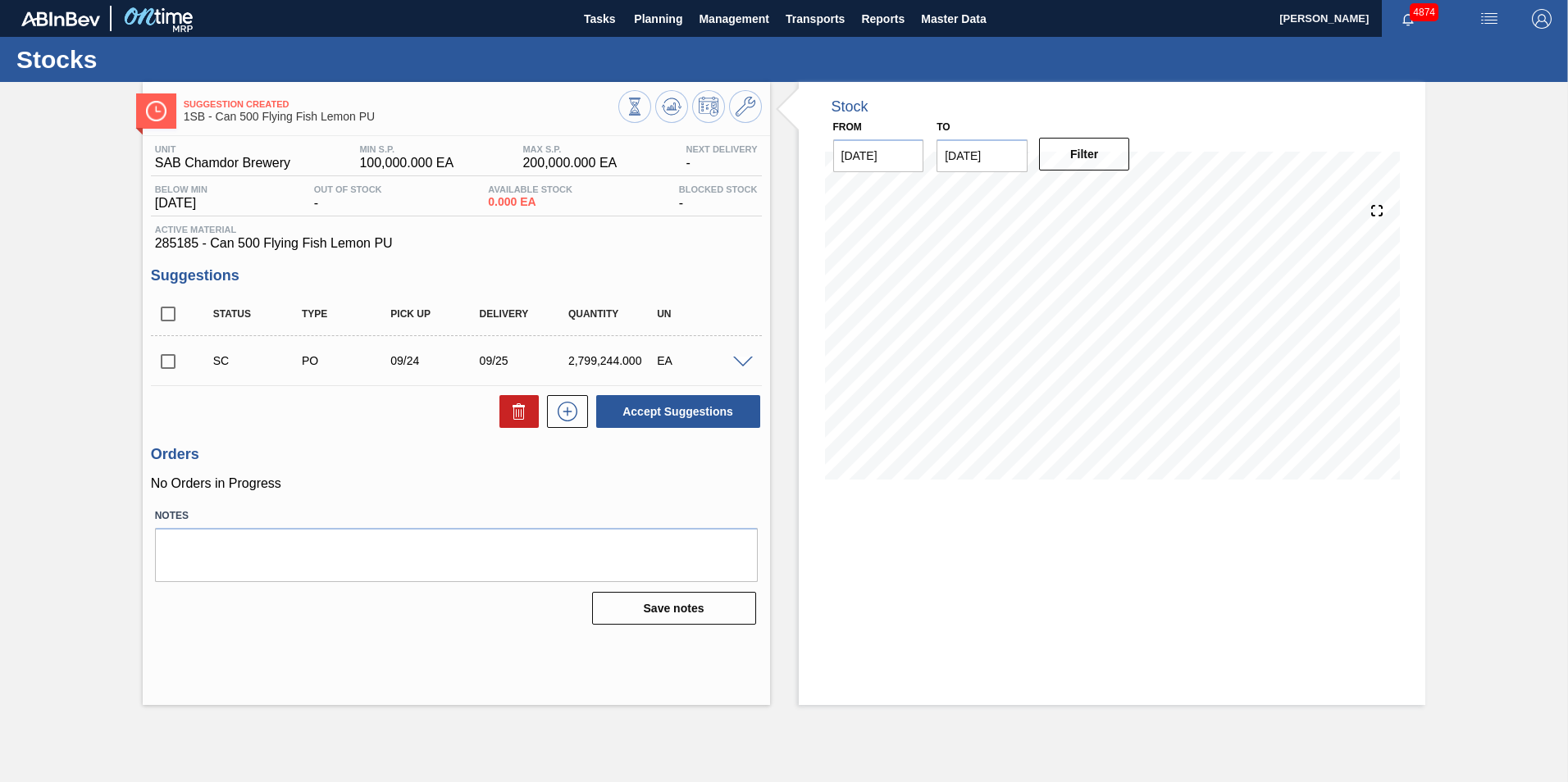
click at [160, 364] on input "checkbox" at bounding box center [168, 361] width 34 height 34
click at [737, 406] on button "Accept Suggestions" at bounding box center [677, 411] width 164 height 33
checkbox input "false"
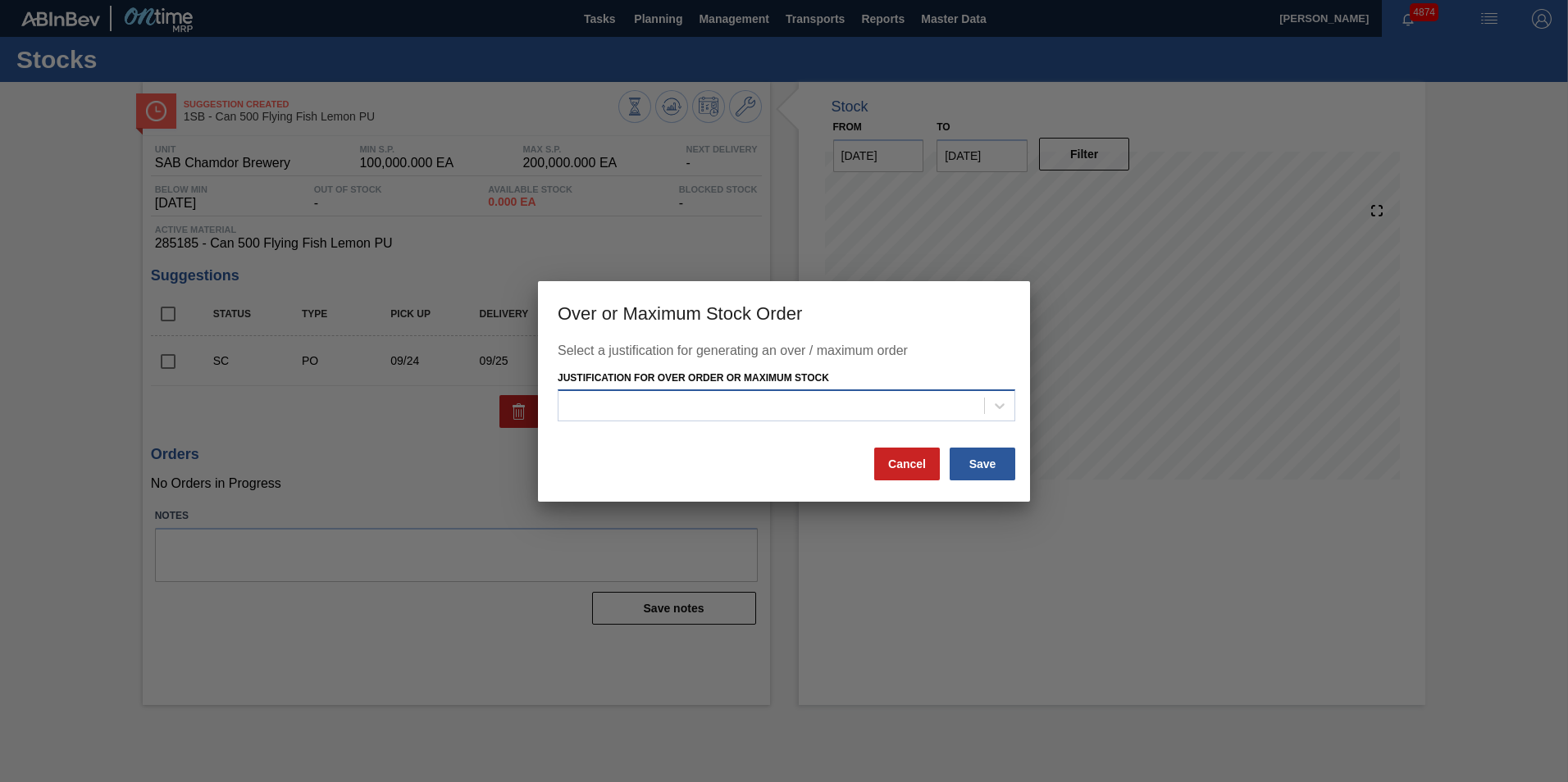
click at [690, 401] on div at bounding box center [771, 406] width 425 height 23
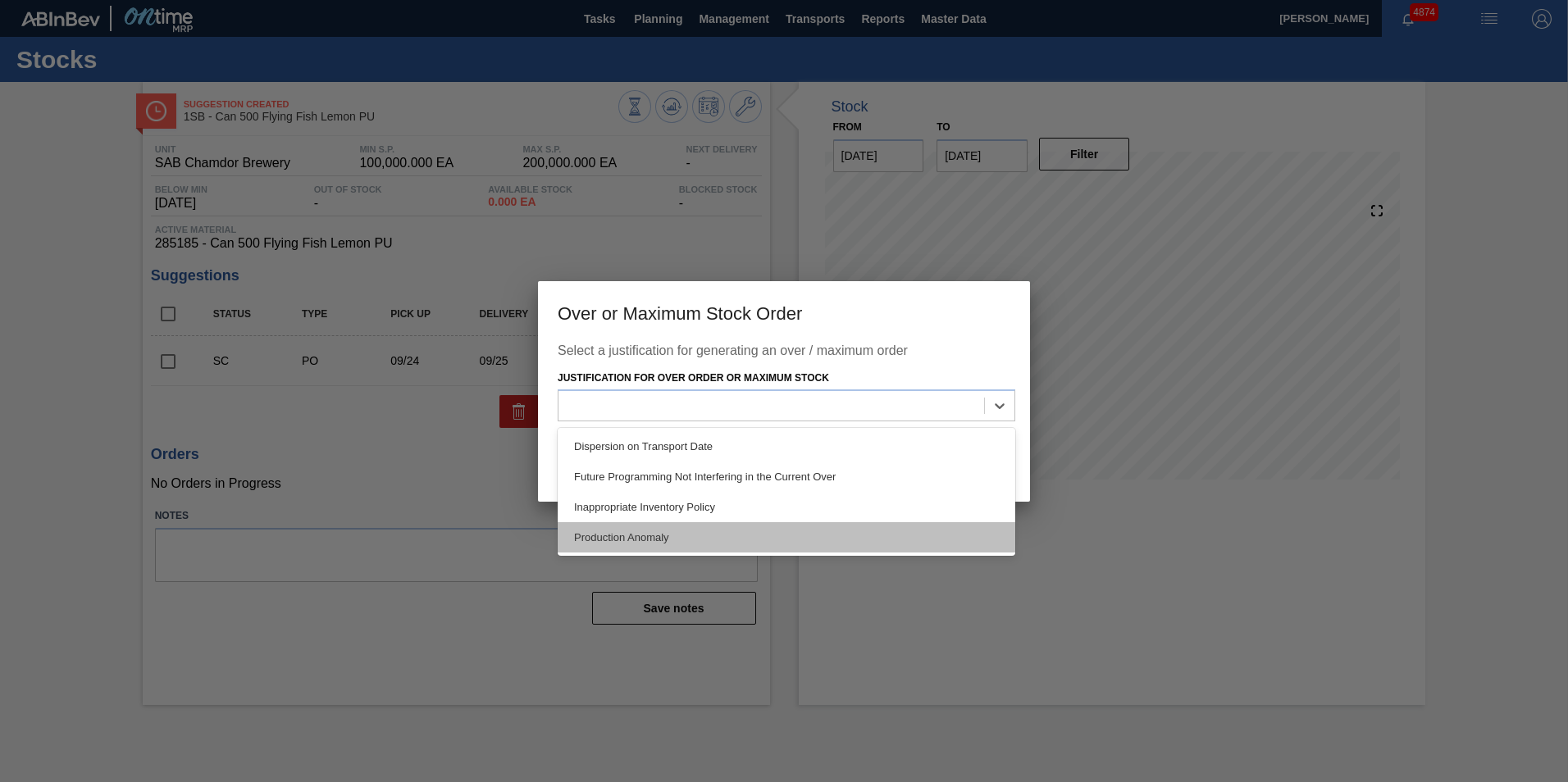
click at [649, 537] on div "Production Anomaly" at bounding box center [786, 538] width 457 height 30
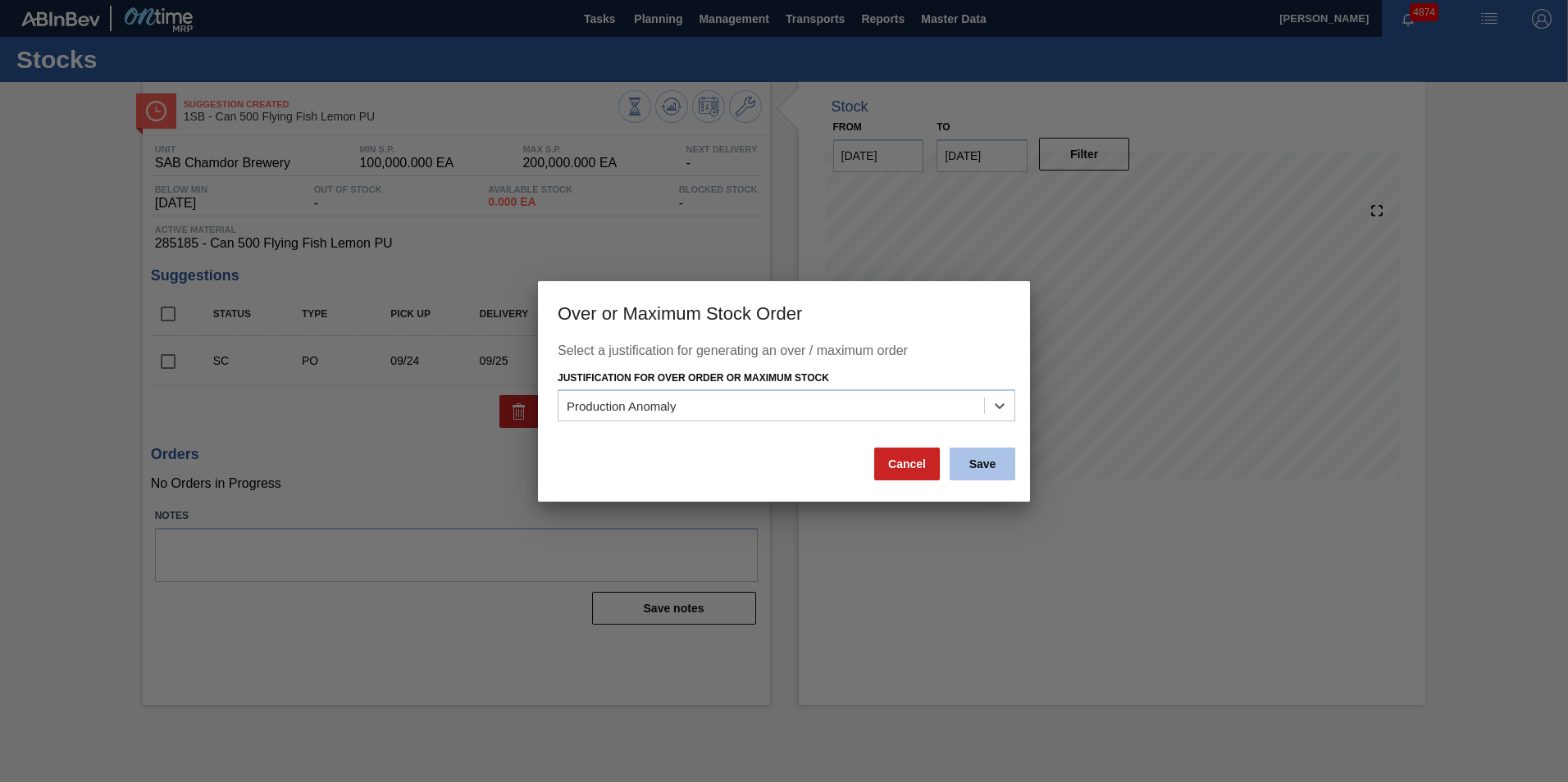
click at [972, 467] on button "Save" at bounding box center [982, 464] width 65 height 33
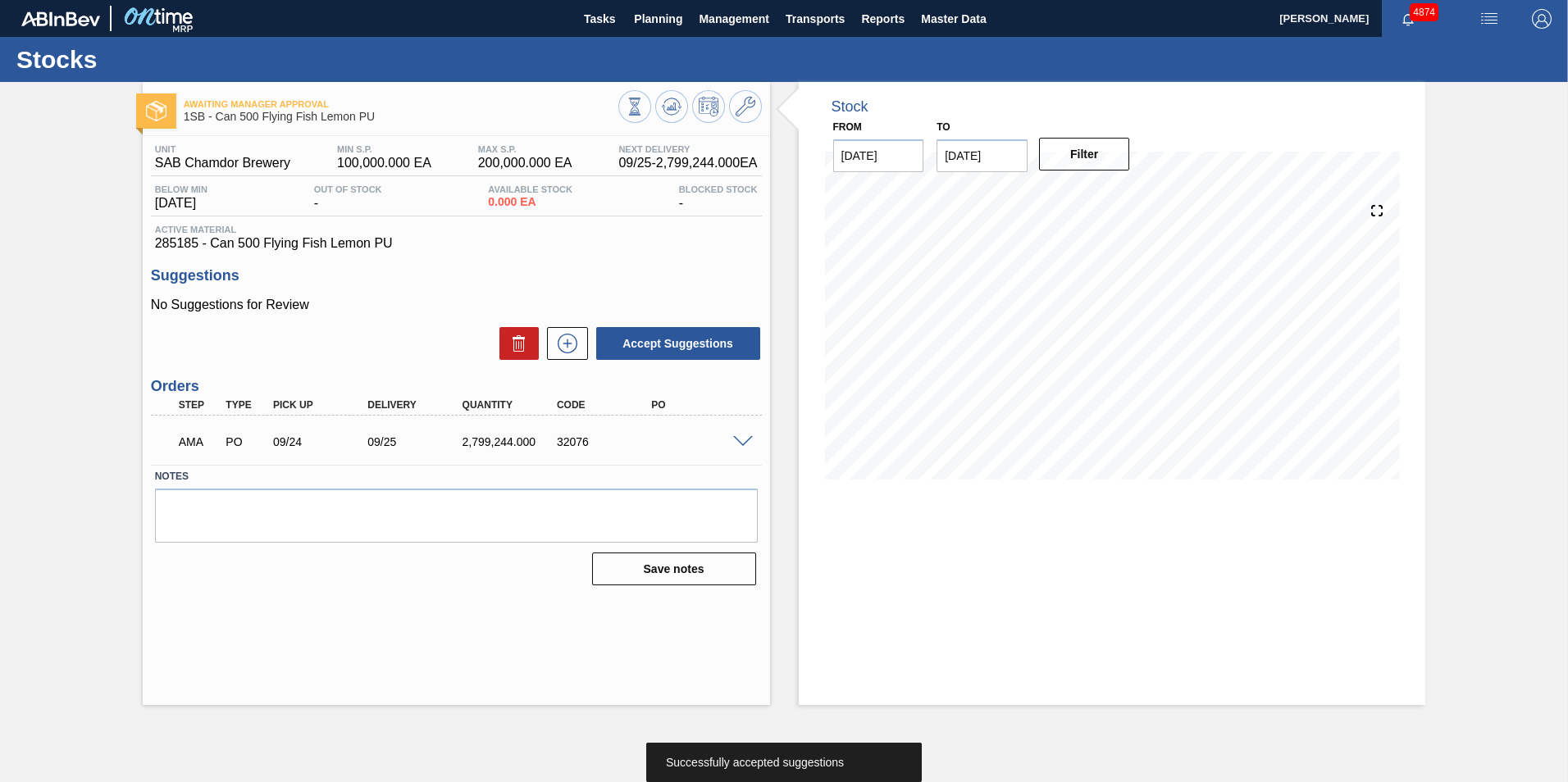
click at [743, 442] on span at bounding box center [742, 442] width 19 height 13
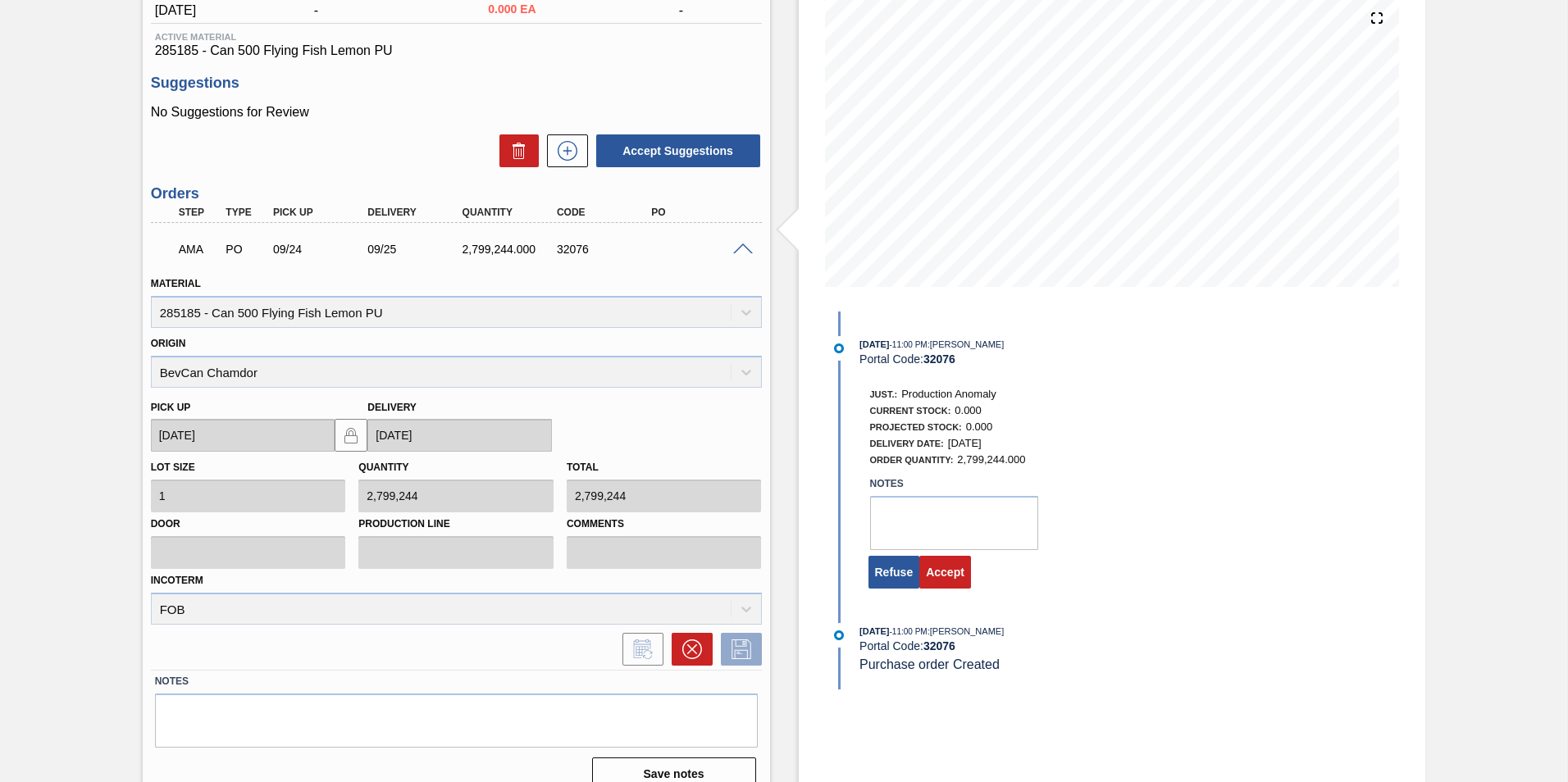
scroll to position [215, 0]
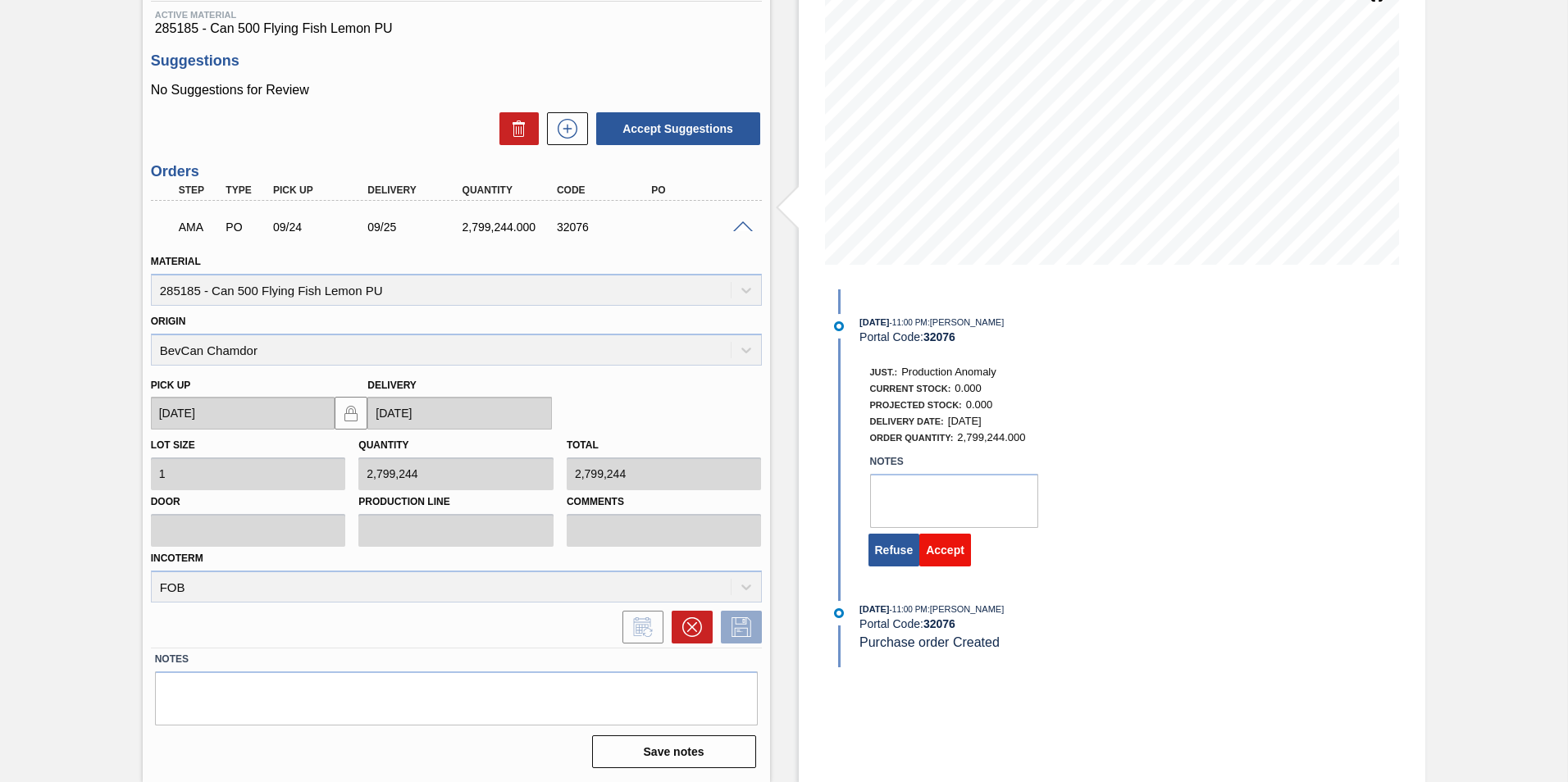
click at [952, 551] on button "Accept" at bounding box center [945, 550] width 52 height 33
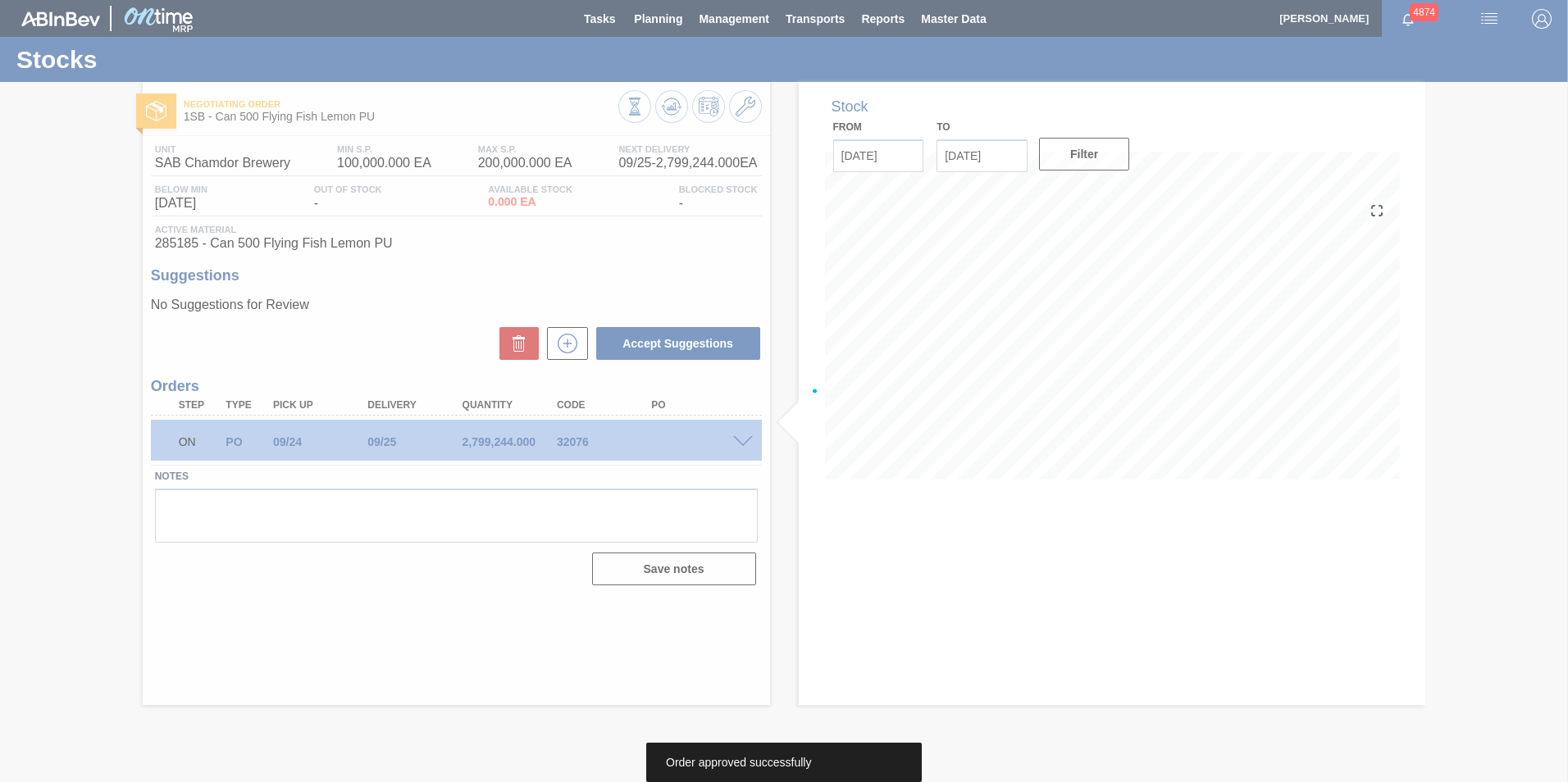
scroll to position [0, 0]
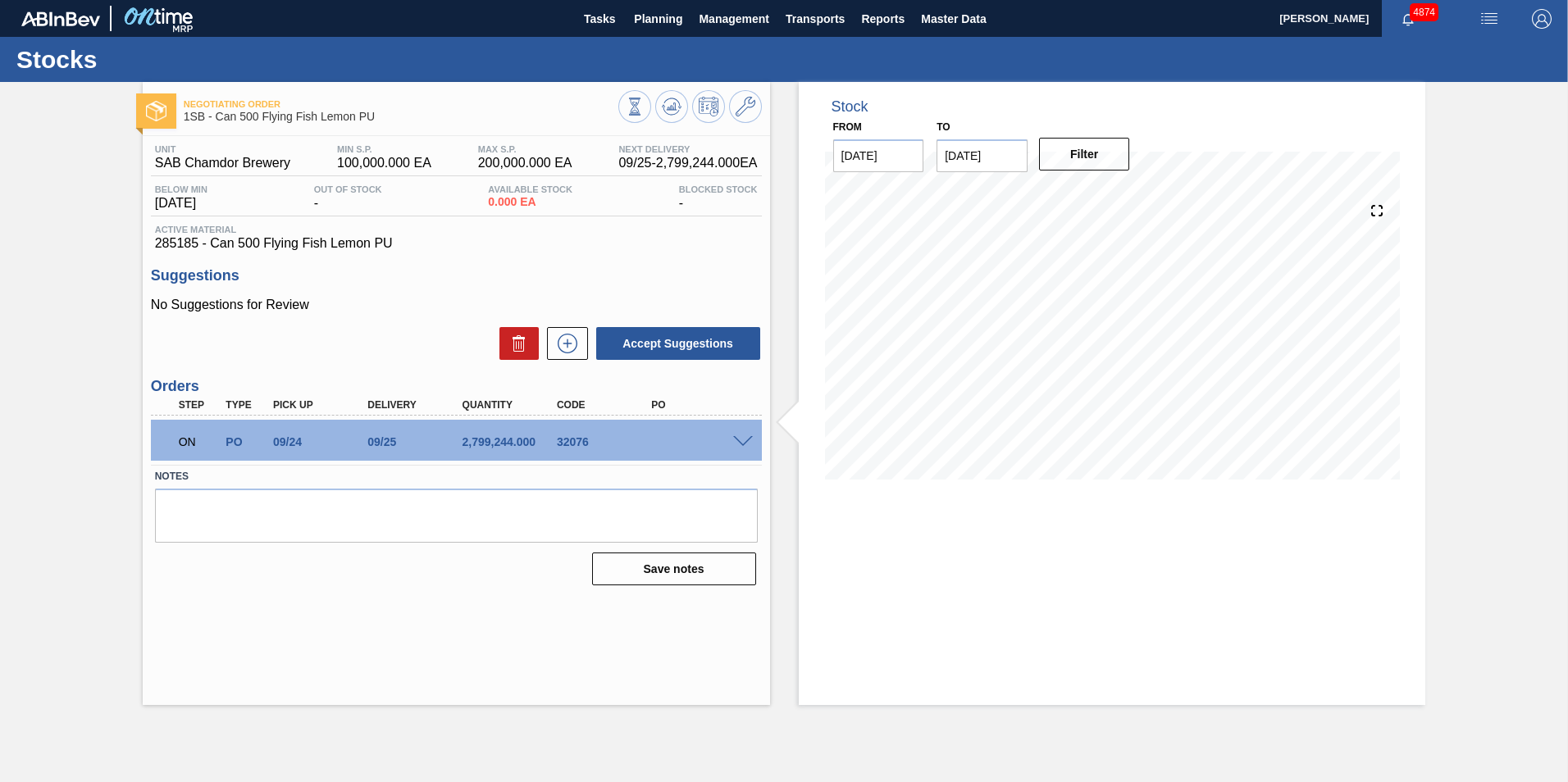
click at [517, 633] on div "Negotiating Order 1SB - Can 500 Flying Fish Lemon PU Unit SAB Chamdor Brewery M…" at bounding box center [456, 394] width 628 height 623
